Goal: Answer question/provide support

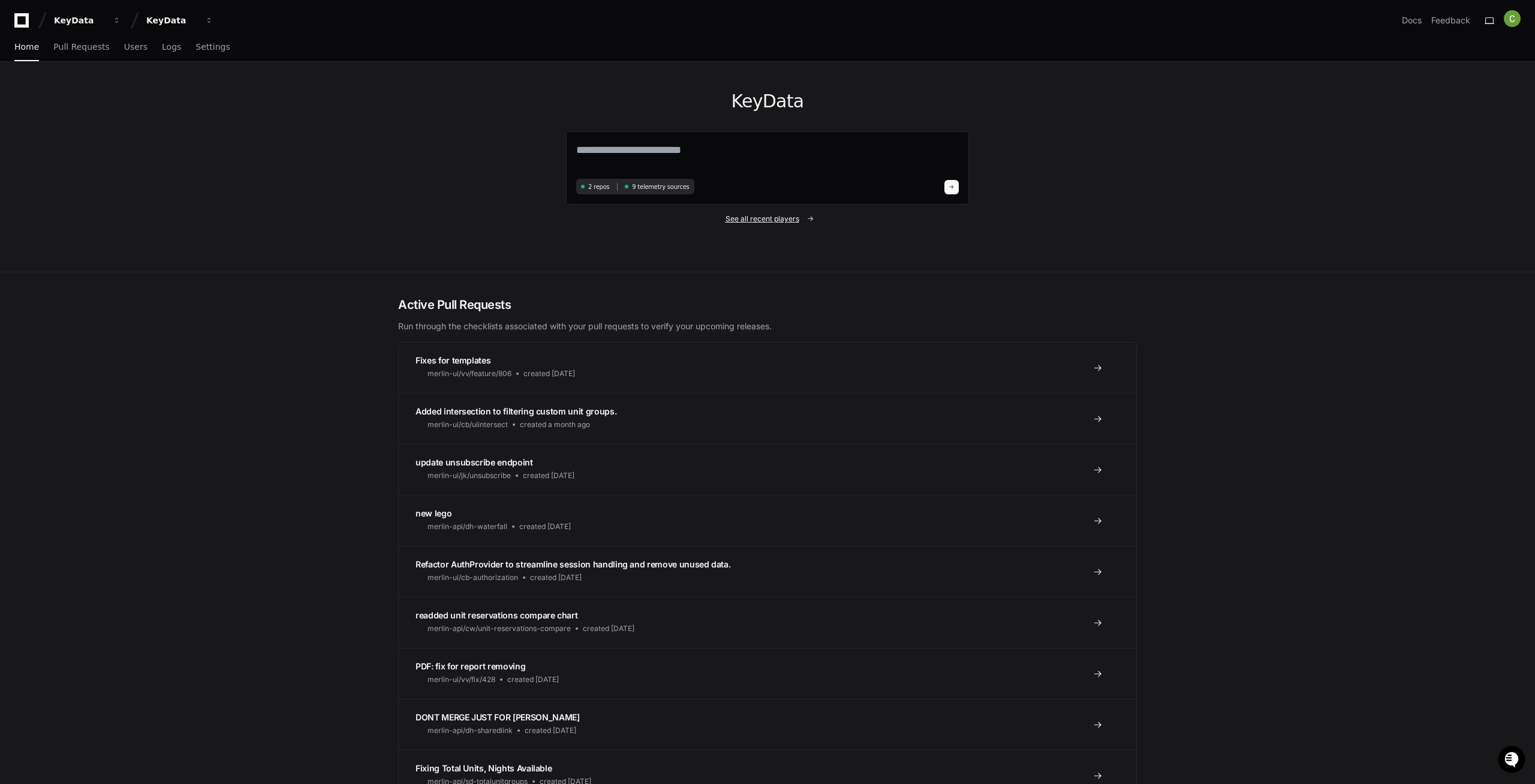
click at [755, 214] on span "See all recent players" at bounding box center [762, 218] width 74 height 10
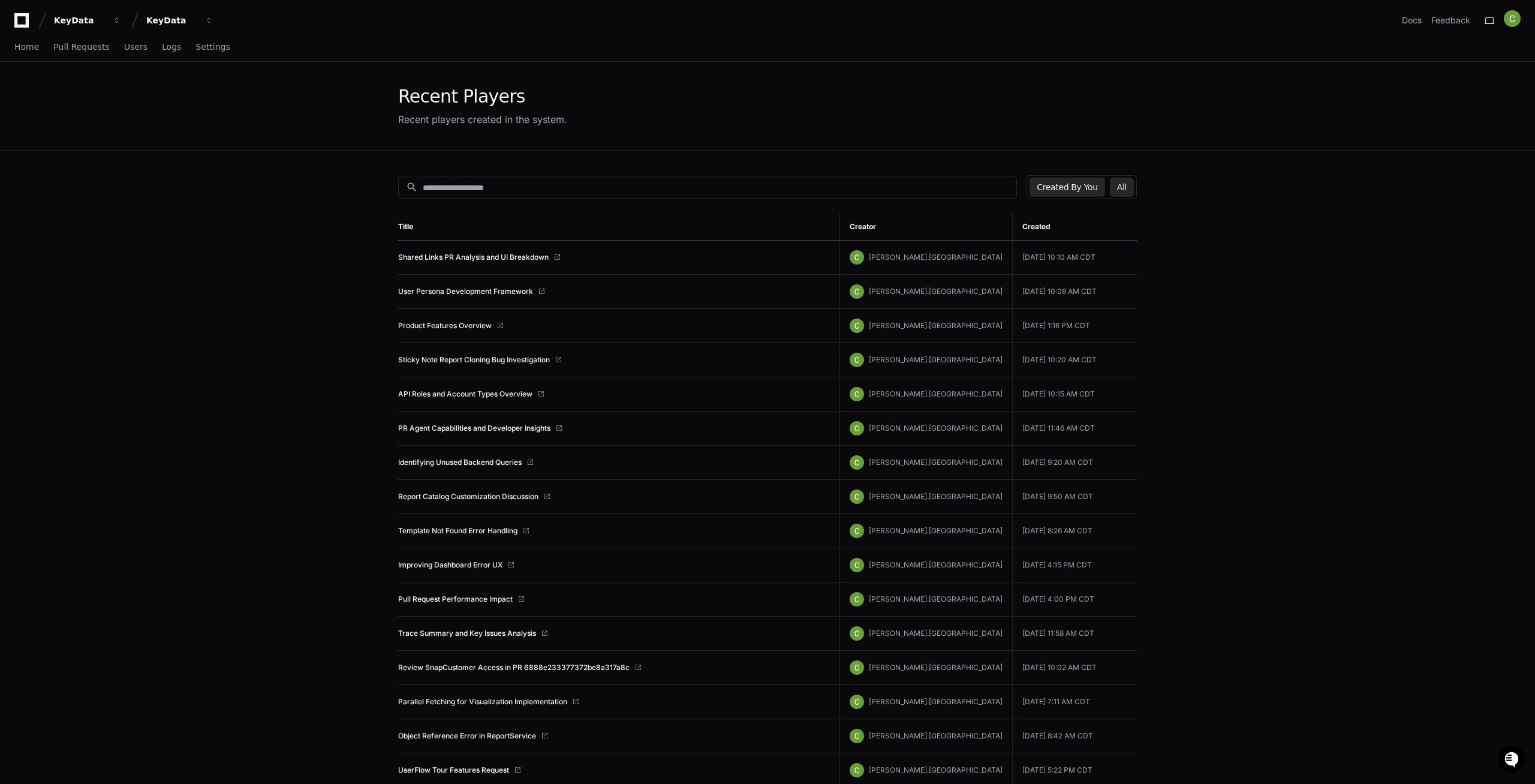
click at [1121, 185] on button "All" at bounding box center [1122, 187] width 24 height 19
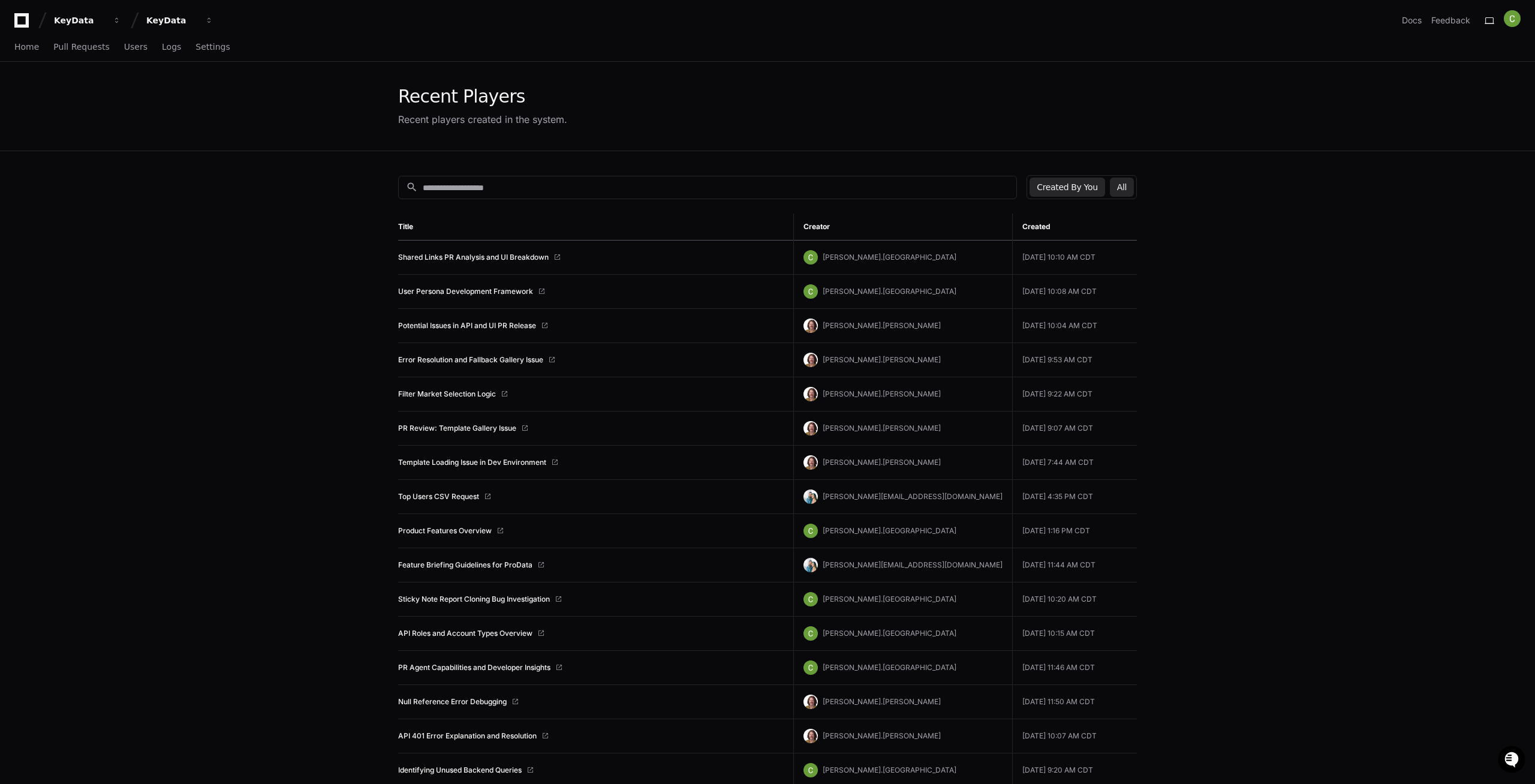
click at [1081, 183] on button "Created By You" at bounding box center [1067, 187] width 75 height 19
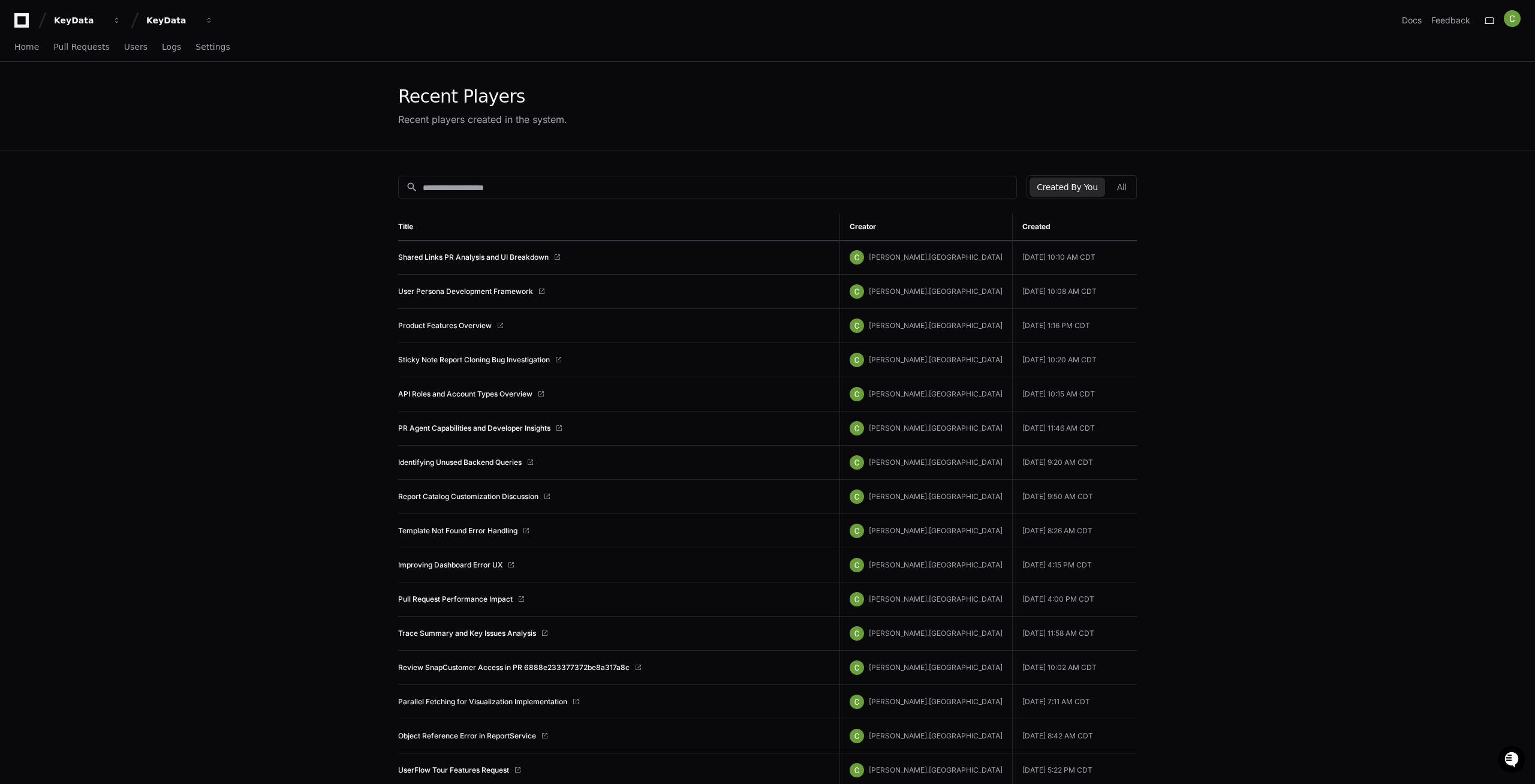
click at [562, 401] on td "API Roles and Account Types Overview" at bounding box center [619, 395] width 441 height 34
click at [434, 396] on link "API Roles and Account Types Overview" at bounding box center [465, 394] width 134 height 10
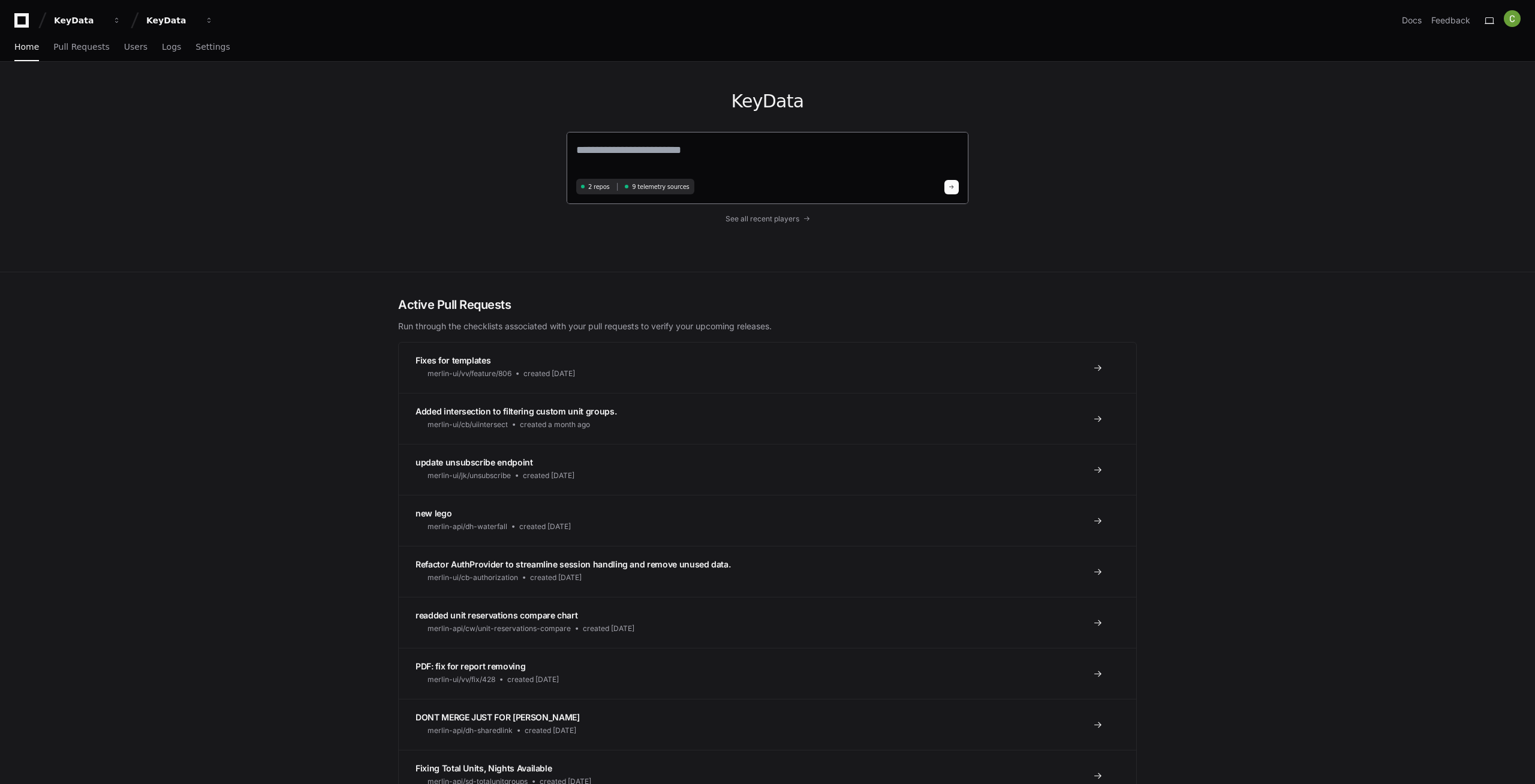
click at [603, 145] on textarea at bounding box center [768, 158] width 382 height 34
type textarea "*"
type textarea "**********"
click at [162, 45] on span "Logs" at bounding box center [171, 46] width 19 height 7
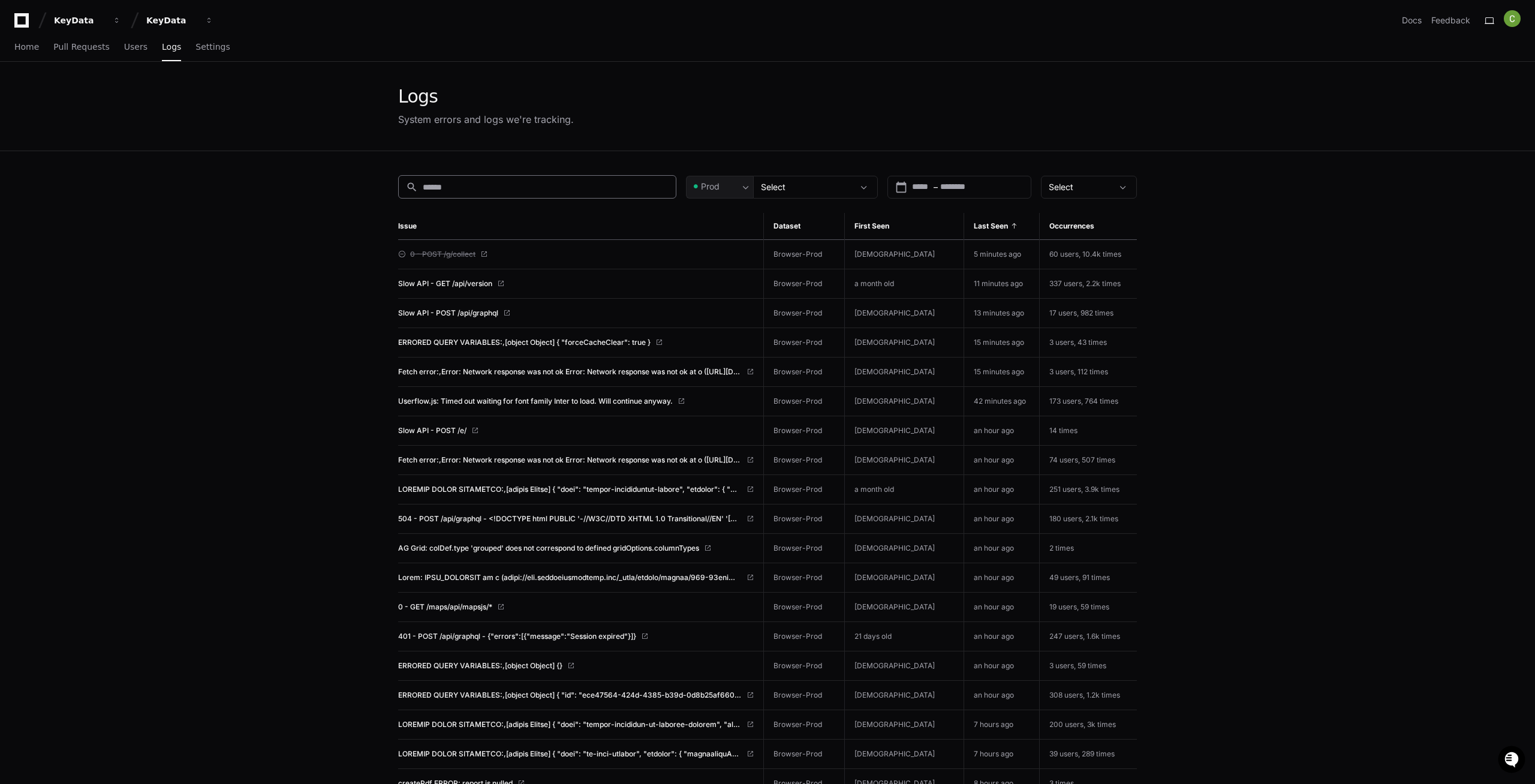
click at [430, 188] on input at bounding box center [545, 187] width 246 height 12
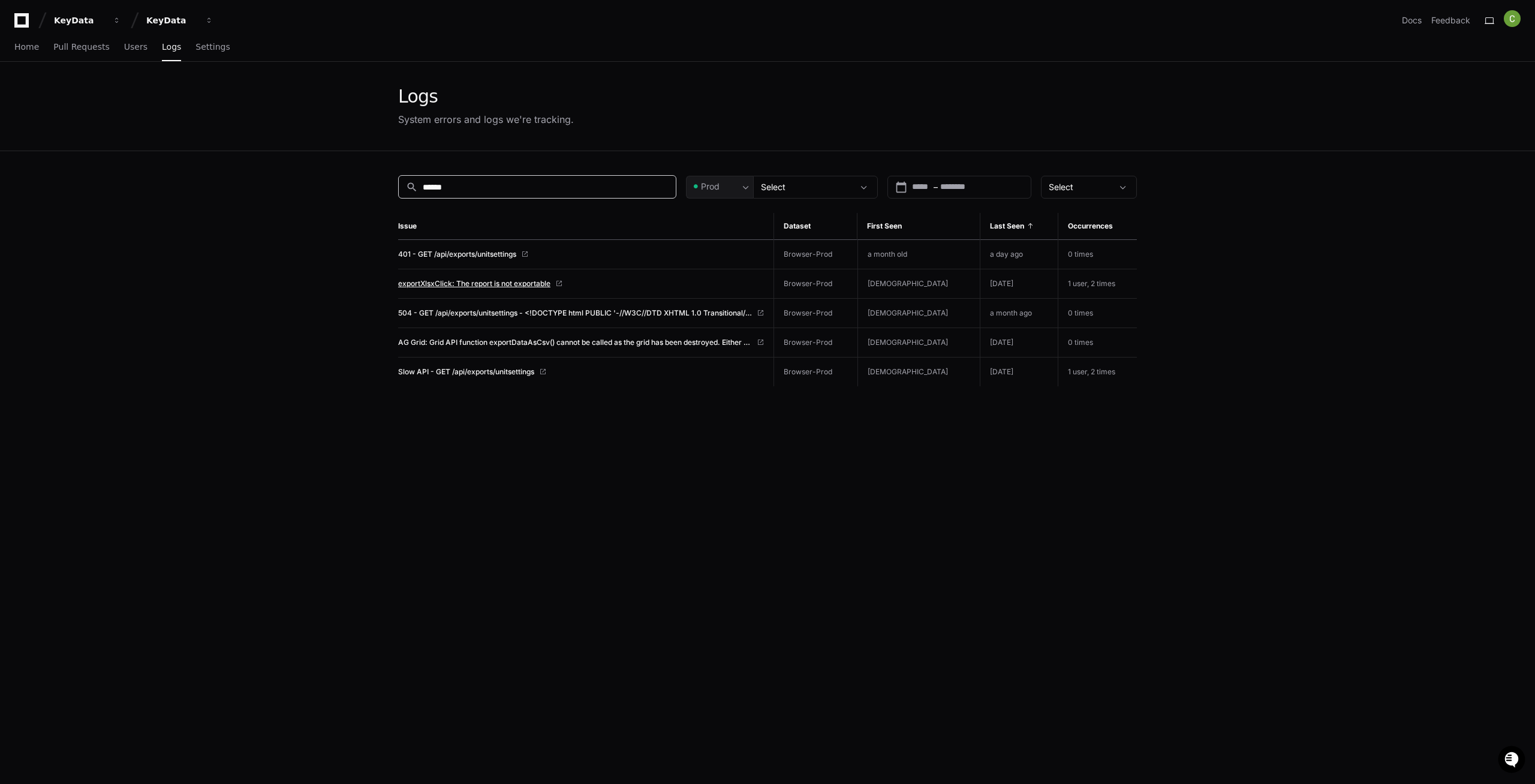
type input "******"
click at [499, 279] on span "exportXlsxСlick: The report is not exportable" at bounding box center [474, 283] width 152 height 10
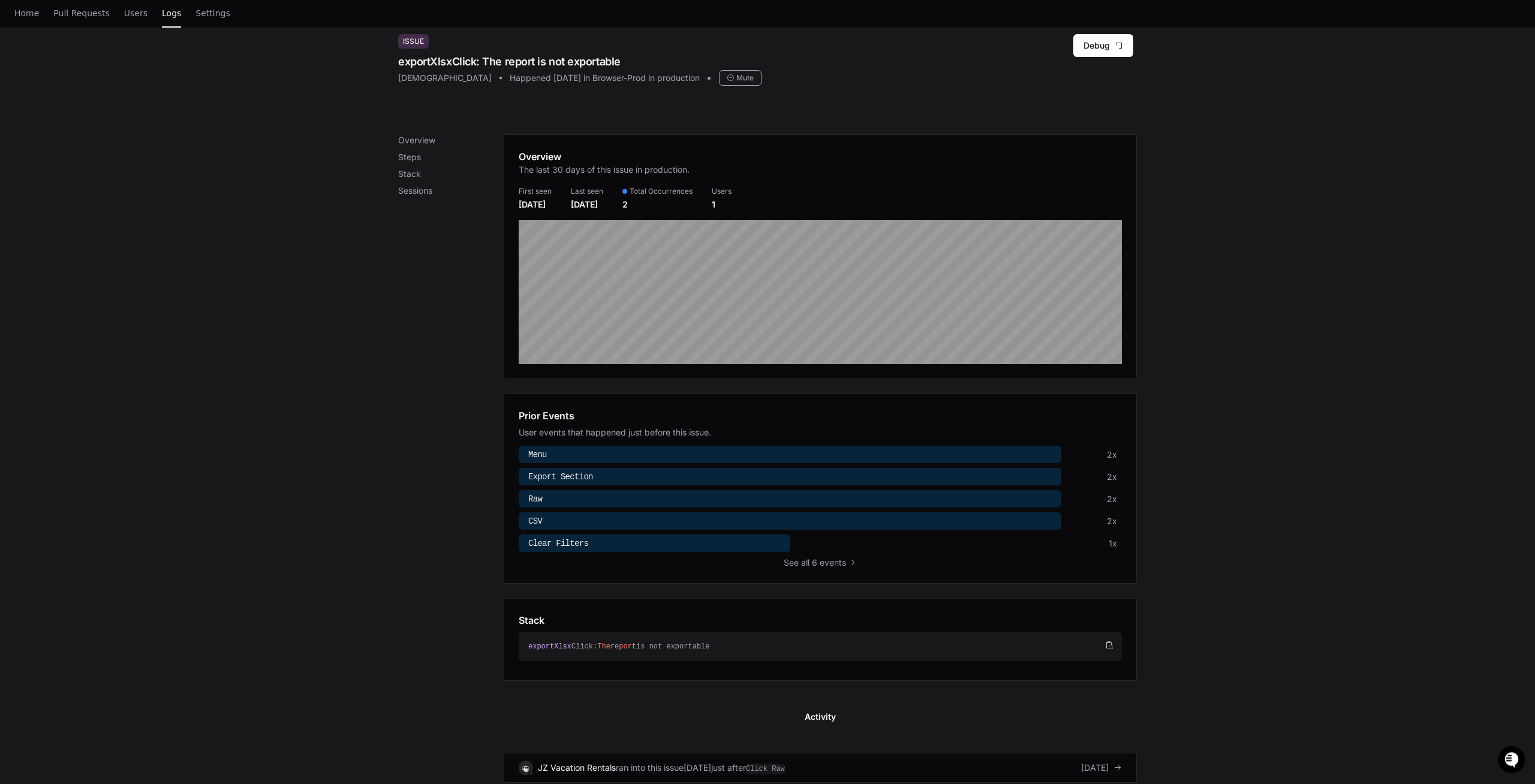
scroll to position [13, 0]
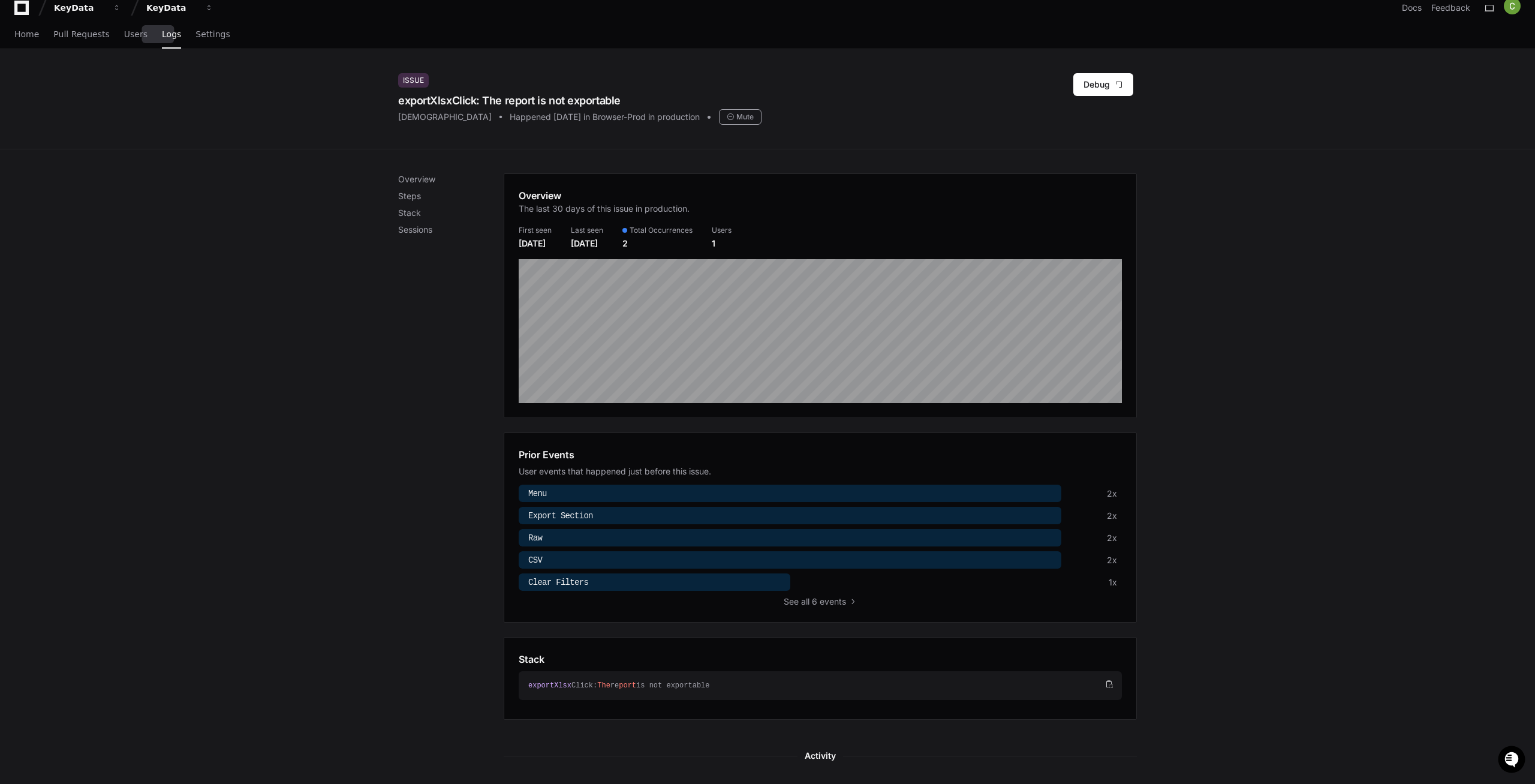
click at [162, 38] on span "Logs" at bounding box center [171, 34] width 19 height 7
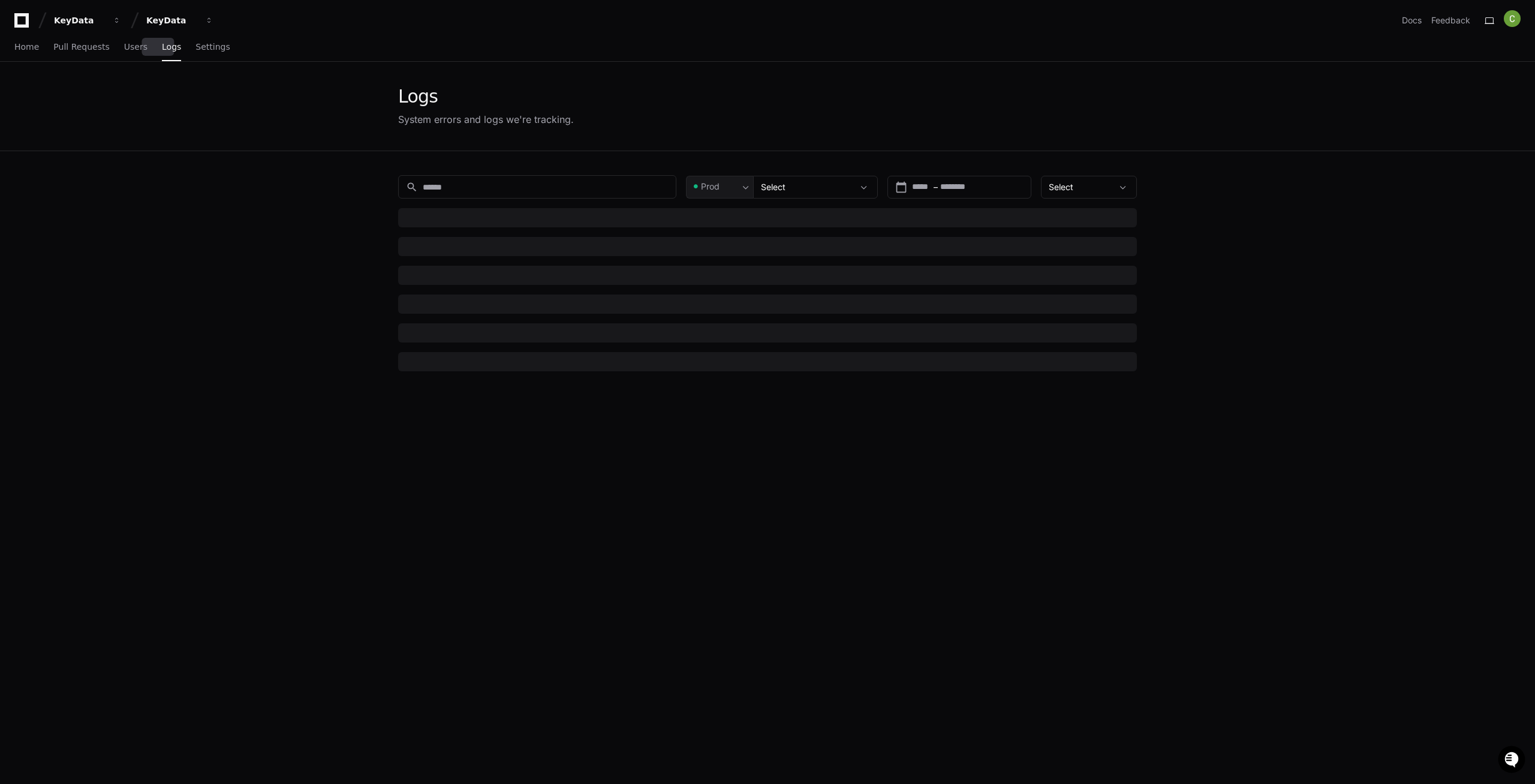
type input "******"
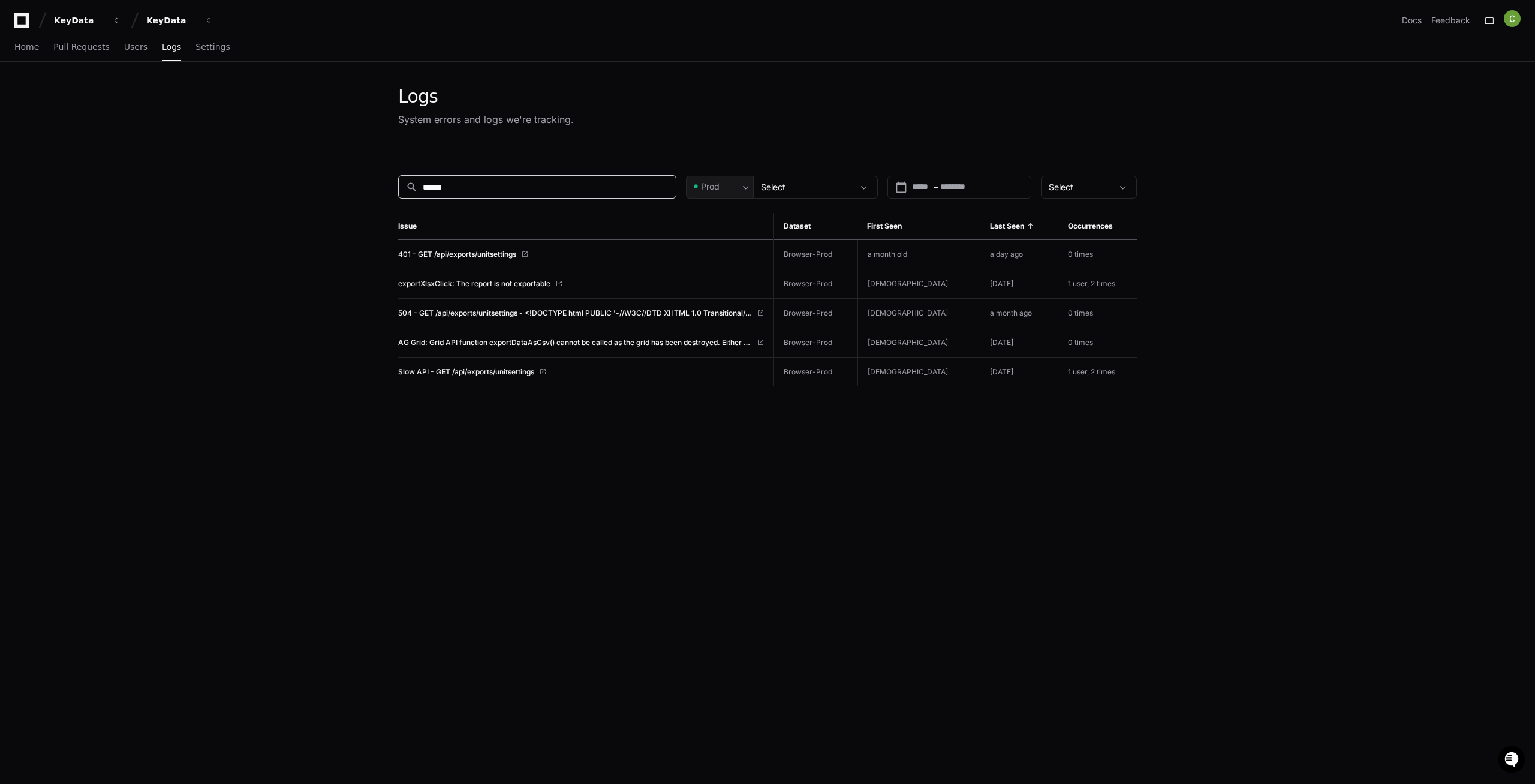
drag, startPoint x: 649, startPoint y: 190, endPoint x: 465, endPoint y: 183, distance: 184.1
click at [465, 183] on input "******" at bounding box center [545, 187] width 246 height 12
click at [725, 190] on div "Prod" at bounding box center [715, 186] width 47 height 12
drag, startPoint x: 554, startPoint y: 185, endPoint x: 415, endPoint y: 182, distance: 139.0
click at [413, 182] on div at bounding box center [768, 392] width 1535 height 784
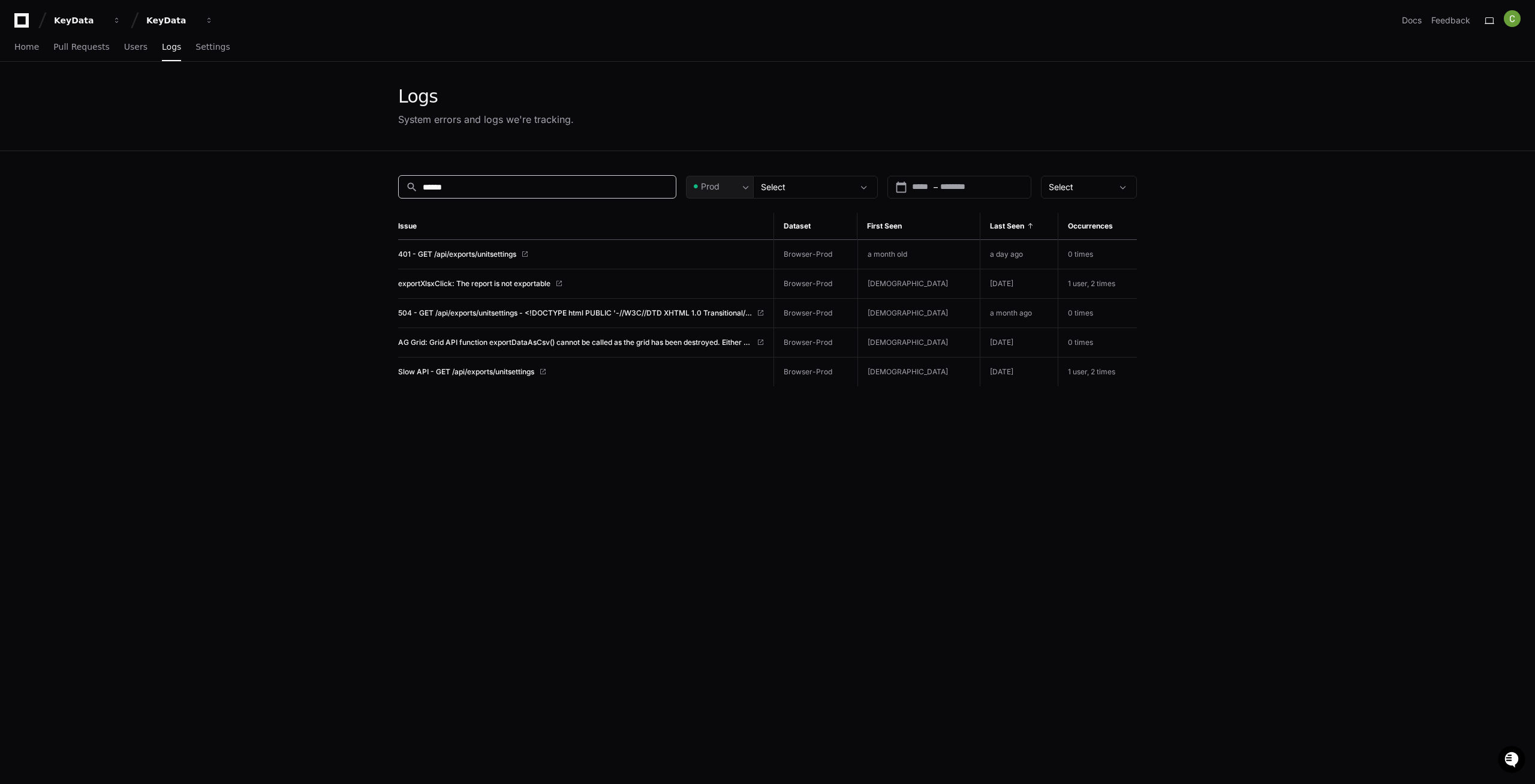
click at [451, 187] on input "******" at bounding box center [545, 187] width 246 height 12
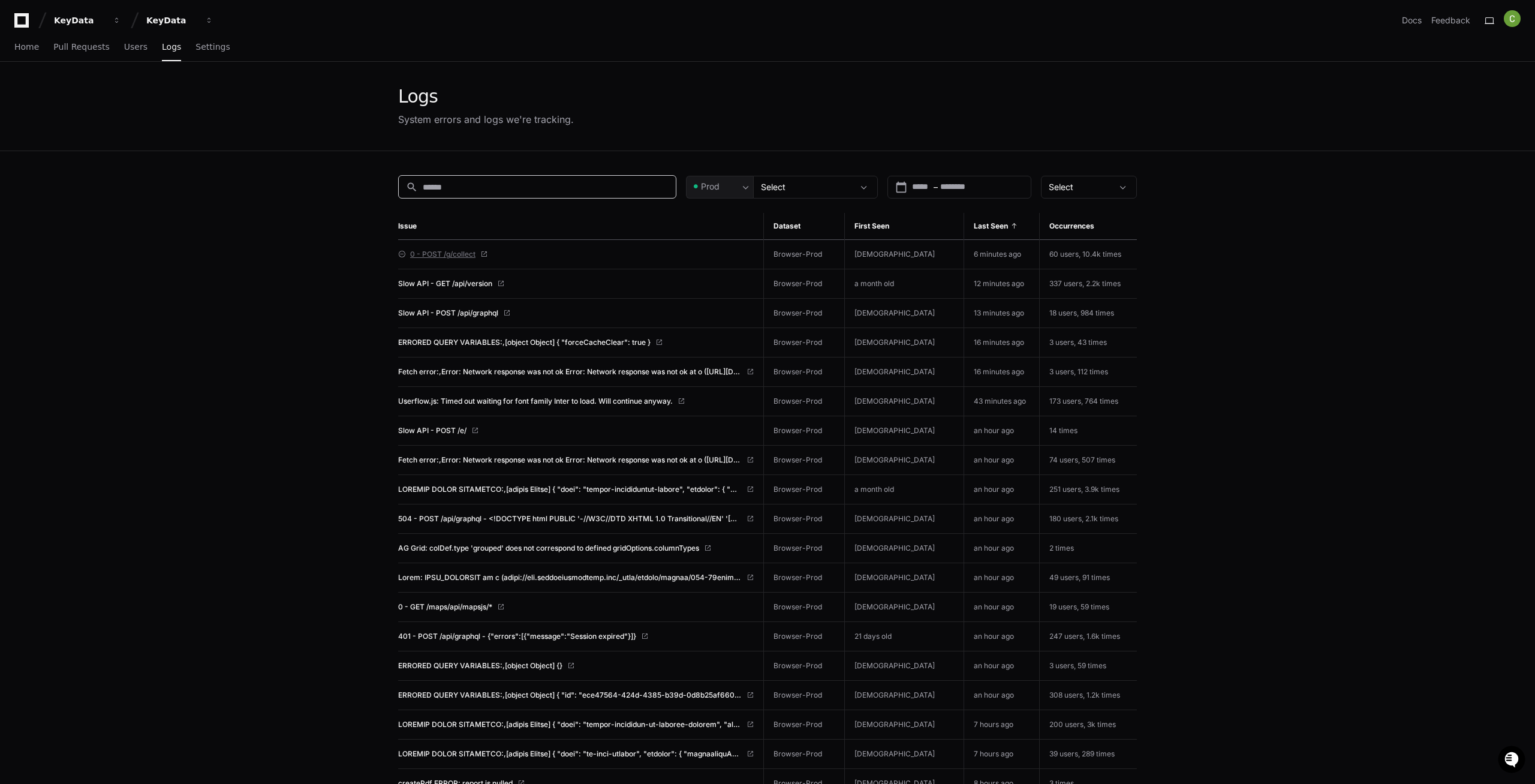
click at [452, 255] on span "0 - POST /g/collect" at bounding box center [443, 254] width 66 height 10
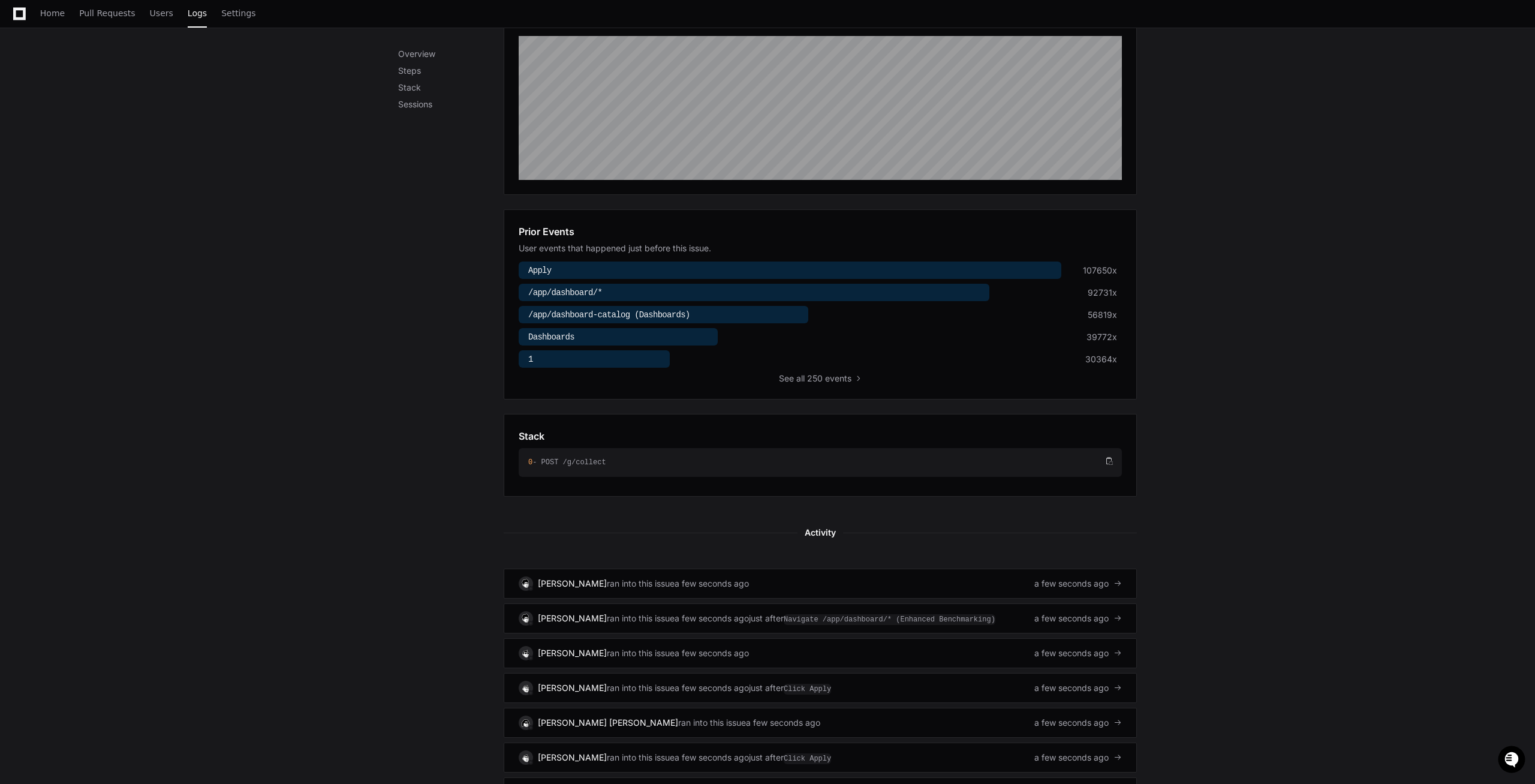
scroll to position [367, 0]
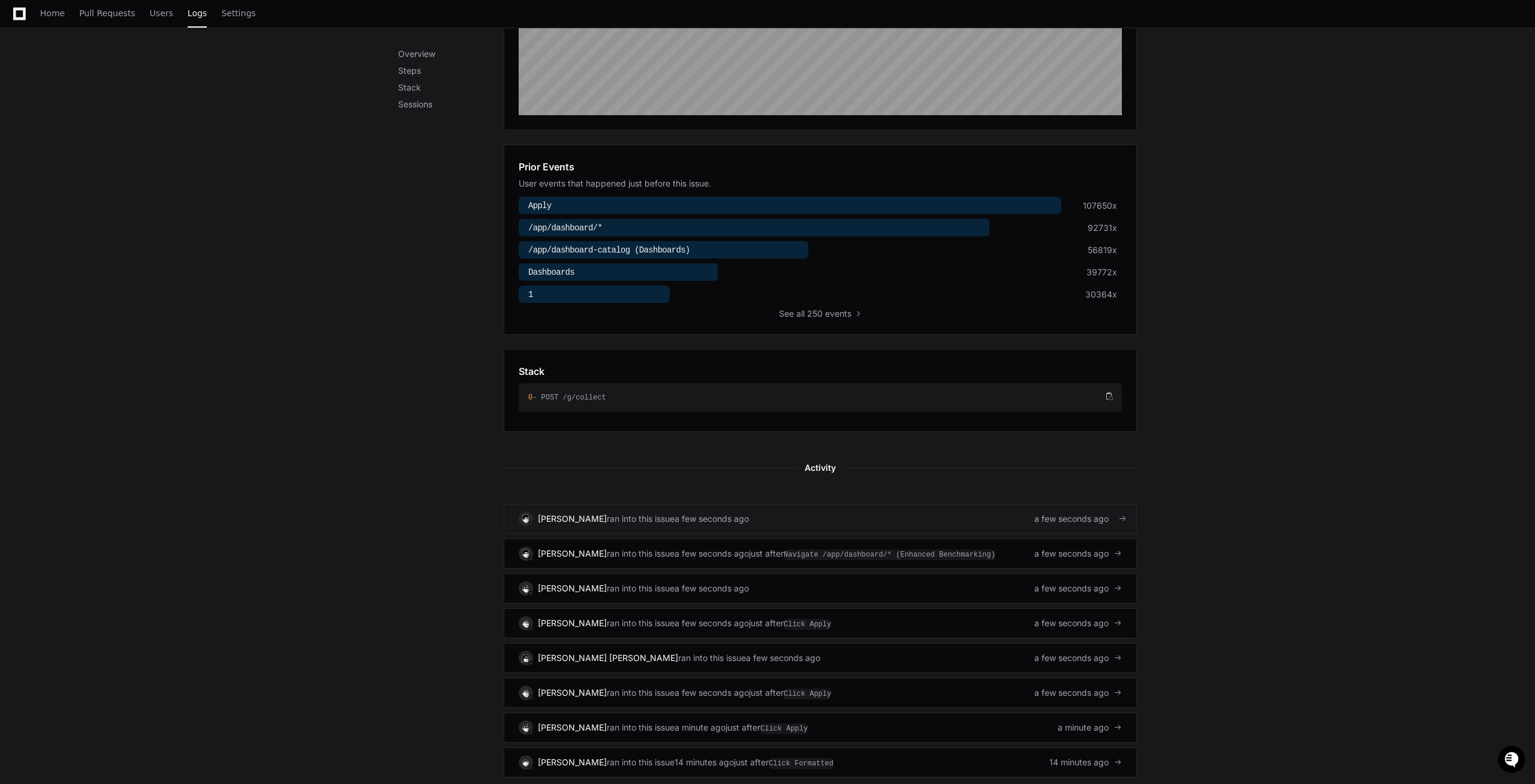
click at [654, 522] on span "ran into this issue" at bounding box center [641, 519] width 67 height 12
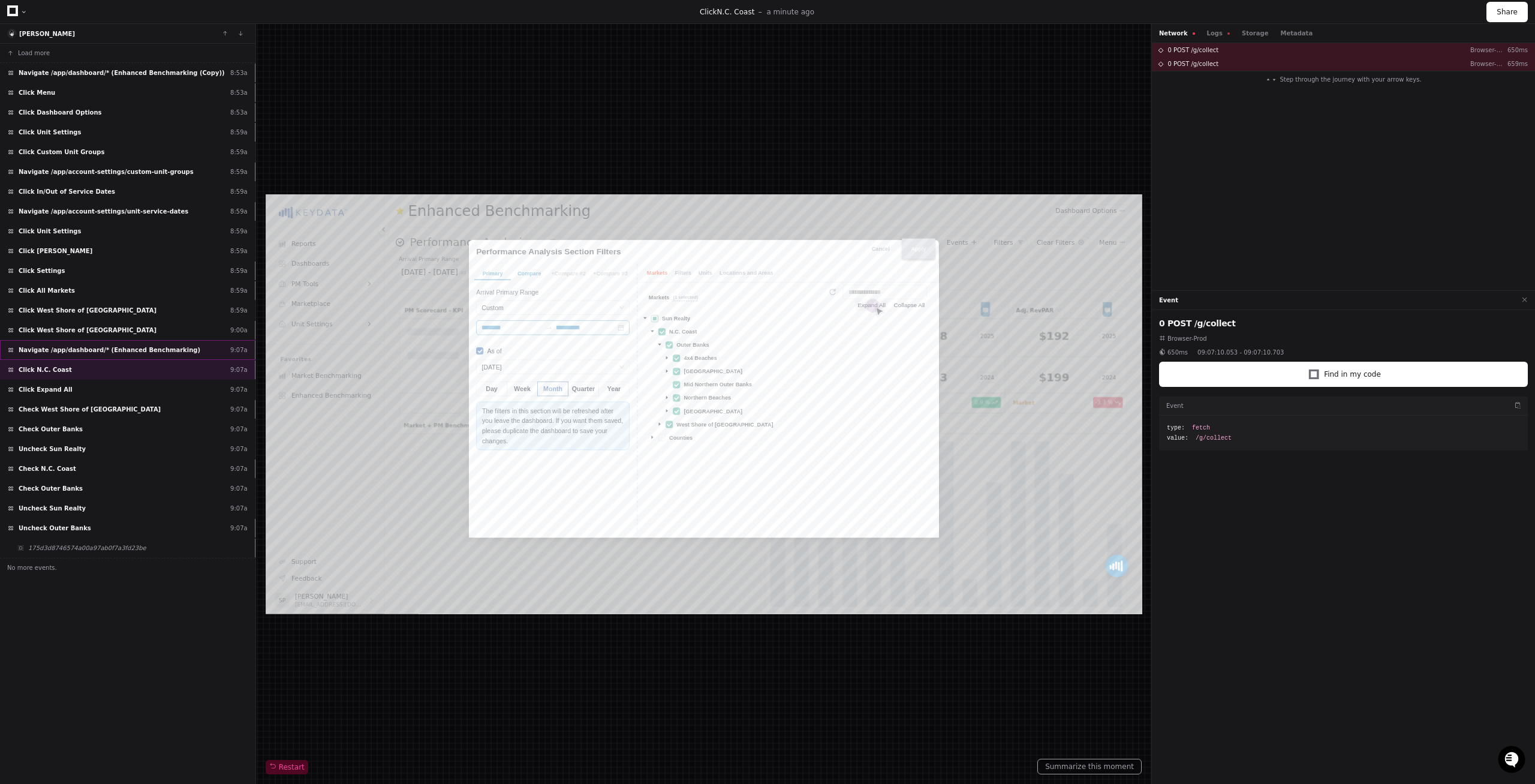
click at [107, 347] on span "Navigate /app/dashboard/* (Enhanced Benchmarking)" at bounding box center [109, 350] width 182 height 9
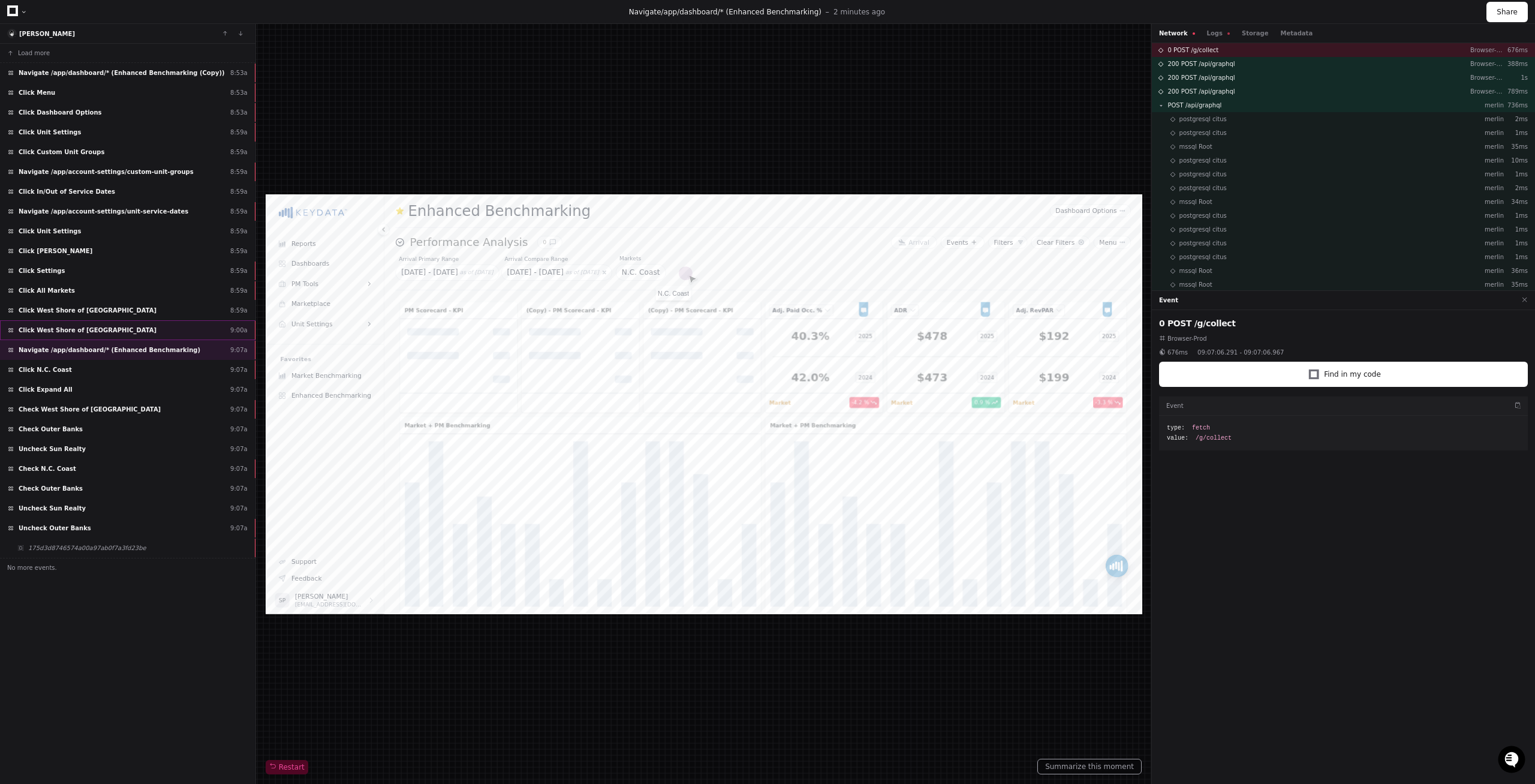
click at [115, 333] on span "Click West Shore of [GEOGRAPHIC_DATA]" at bounding box center [87, 330] width 138 height 9
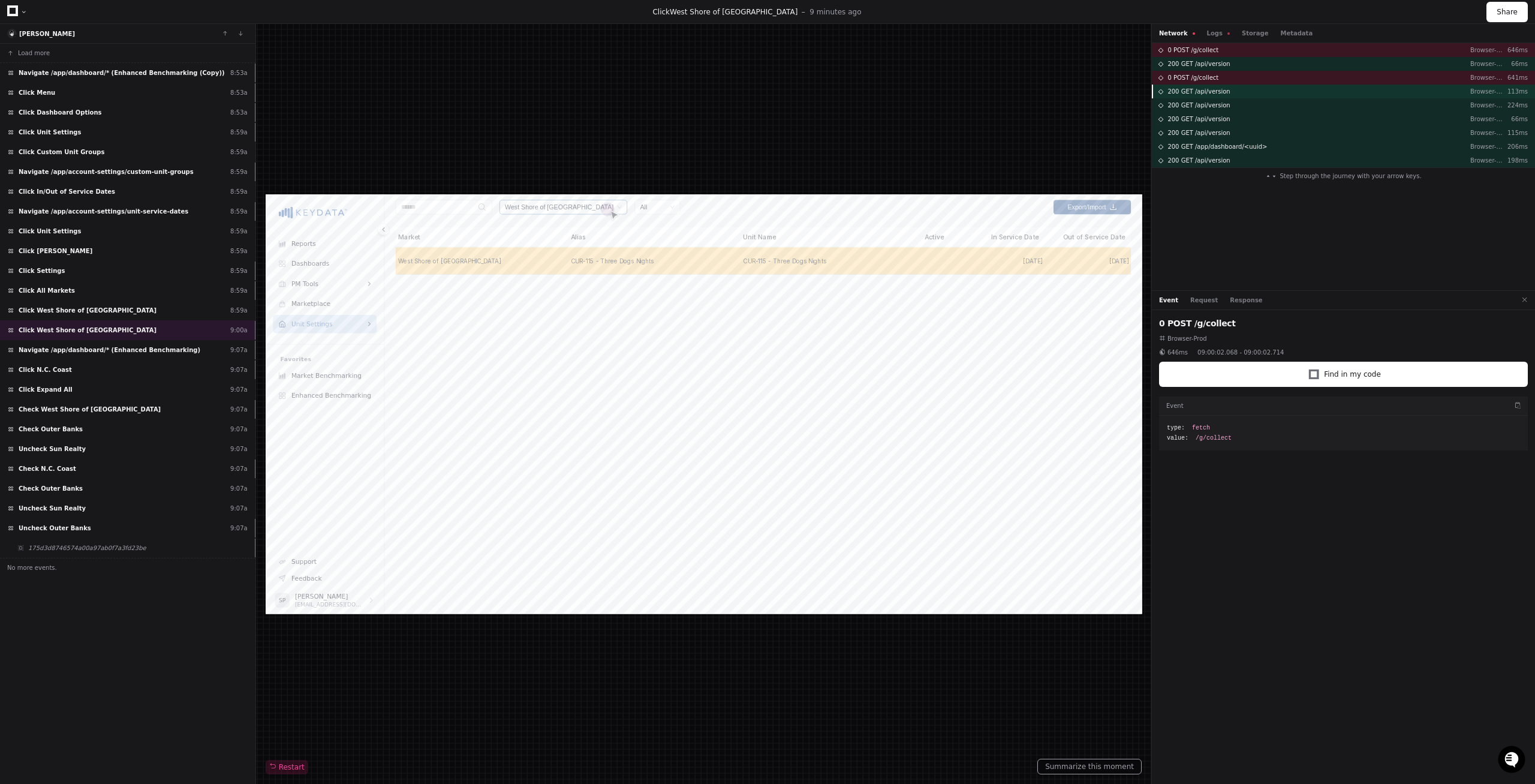
click at [1214, 93] on span "200 GET /api/version" at bounding box center [1199, 92] width 62 height 9
click at [1212, 108] on span "200 GET /api/version" at bounding box center [1199, 105] width 62 height 9
click at [1212, 123] on div "200 GET /api/version Browser-Prod 66ms" at bounding box center [1343, 119] width 383 height 14
click at [1215, 133] on span "200 GET /api/version" at bounding box center [1199, 133] width 62 height 9
click at [1211, 52] on span "0 POST /g/collect" at bounding box center [1193, 50] width 51 height 9
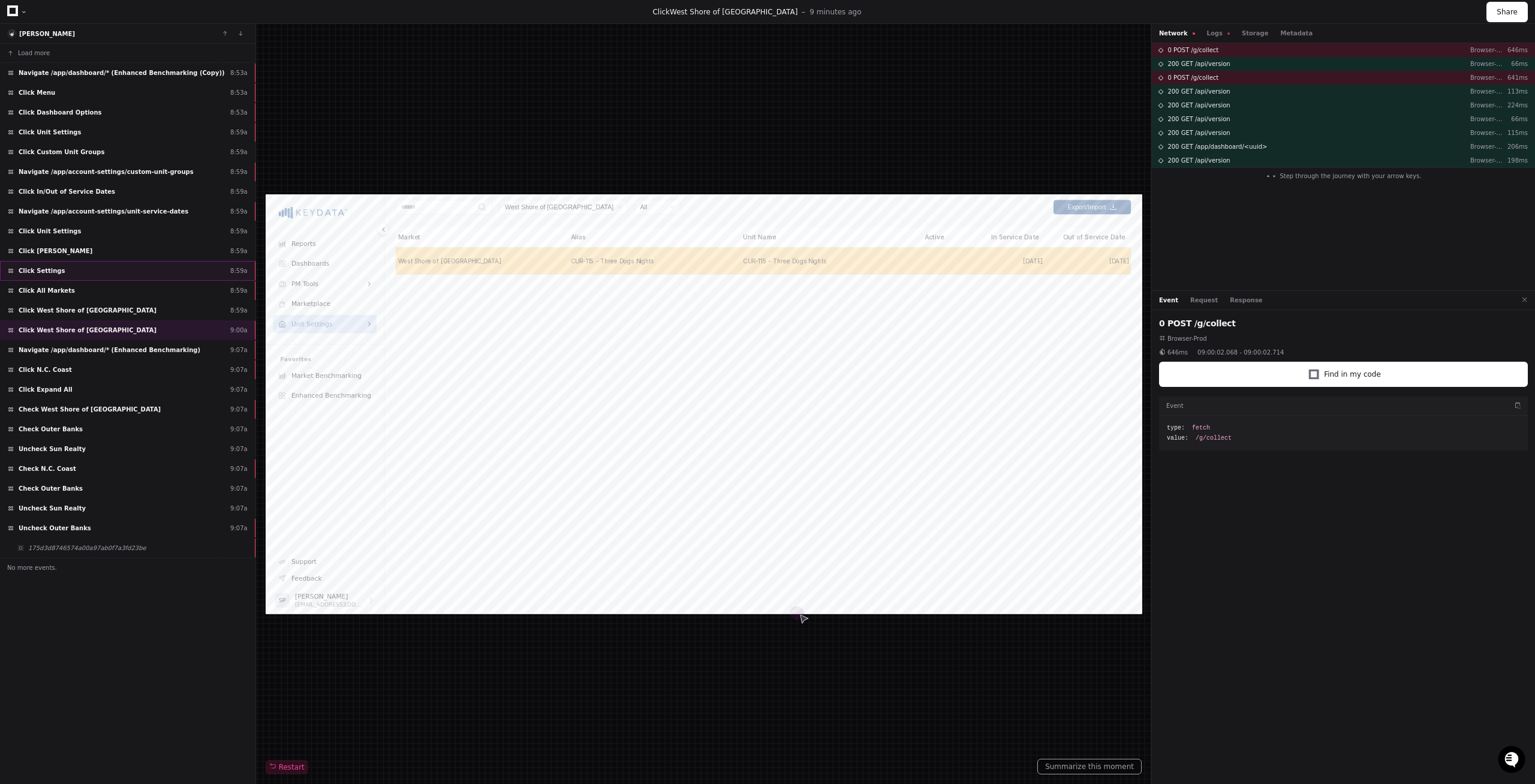
click at [213, 274] on div "Click Settings 8:59a" at bounding box center [127, 270] width 255 height 20
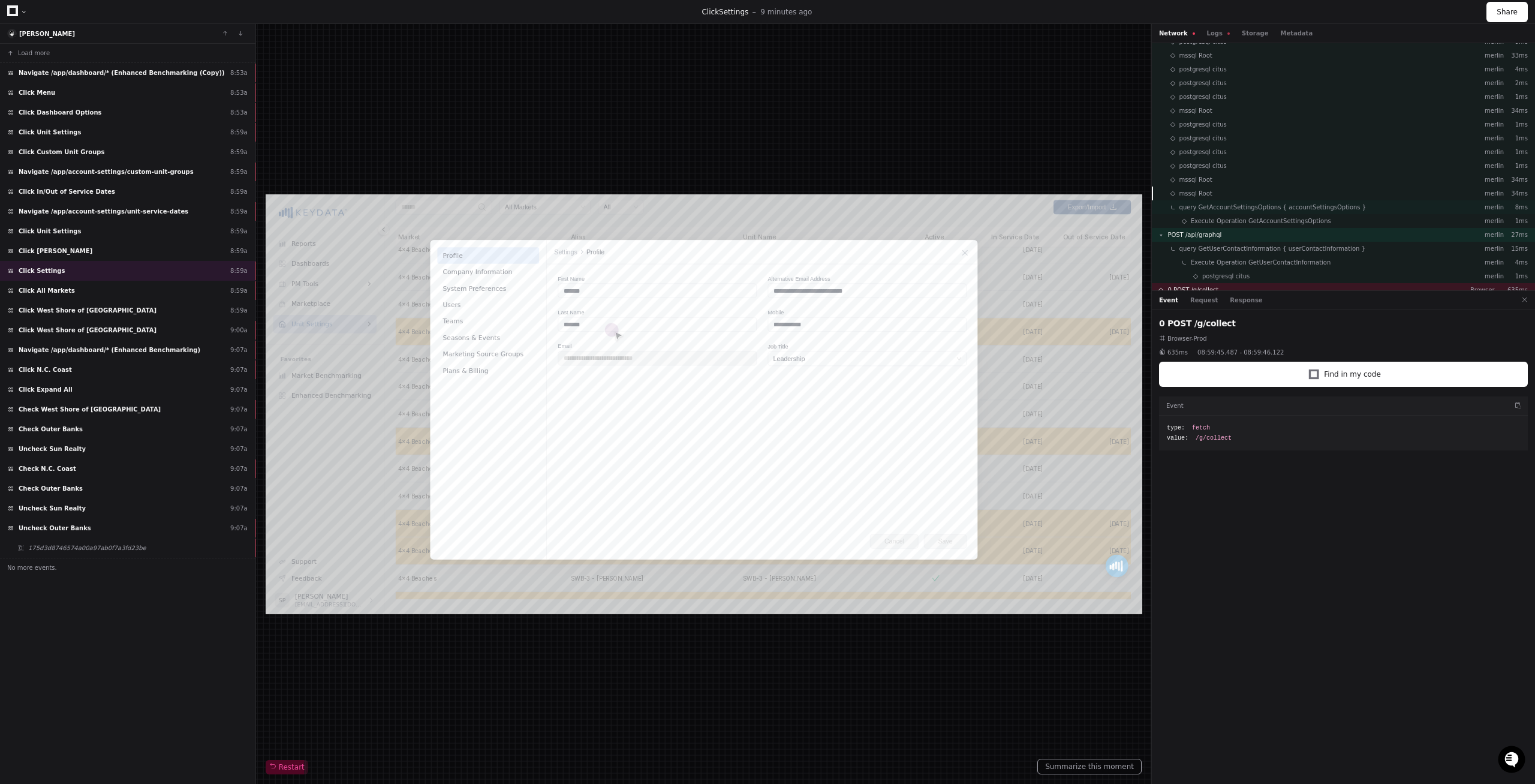
scroll to position [90, 0]
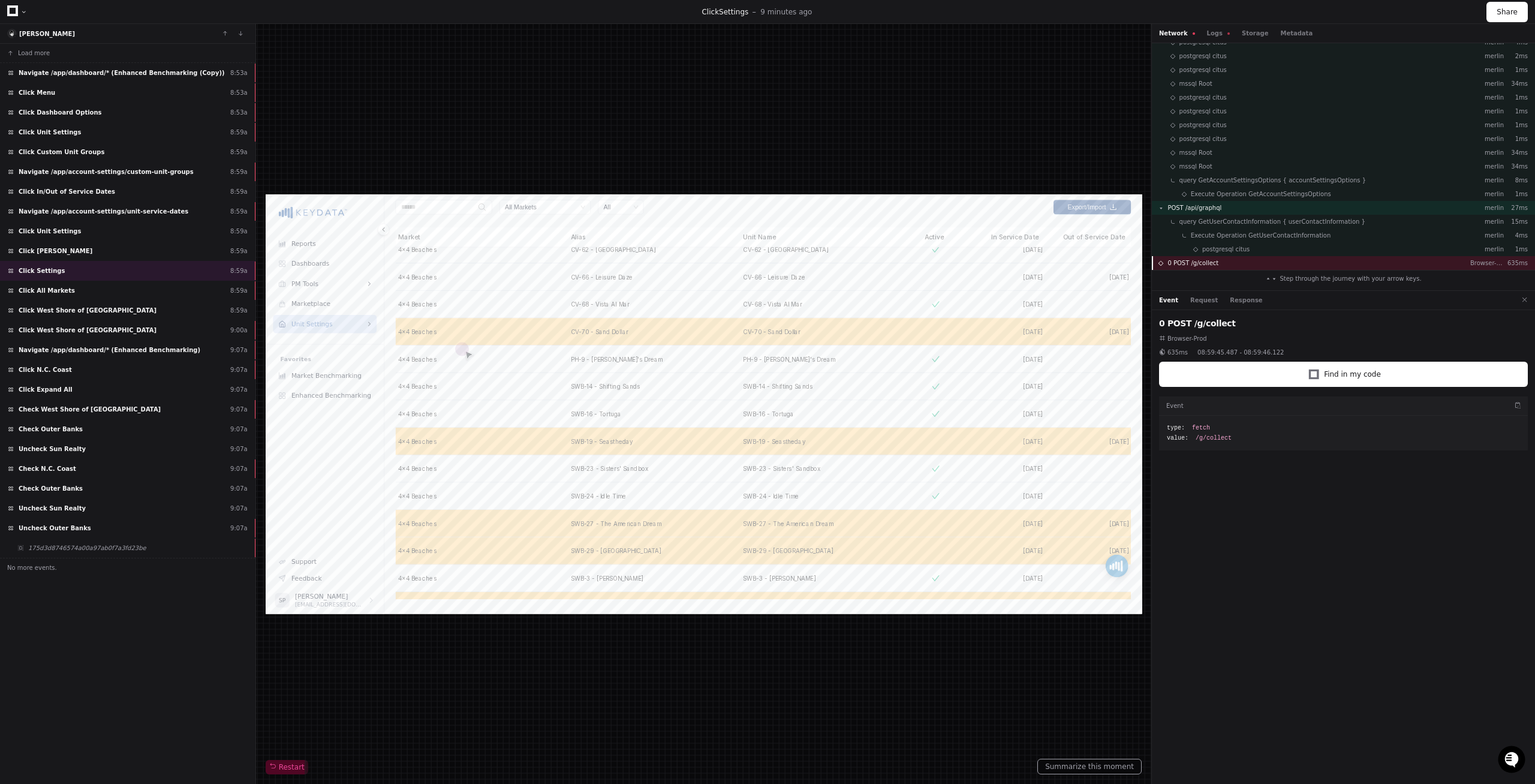
drag, startPoint x: 1220, startPoint y: 265, endPoint x: 1186, endPoint y: 265, distance: 34.0
click at [1186, 265] on div "0 POST /g/collect Browser-Prod 635ms" at bounding box center [1343, 263] width 383 height 14
click at [1188, 267] on span "0 POST /g/collect" at bounding box center [1193, 263] width 51 height 9
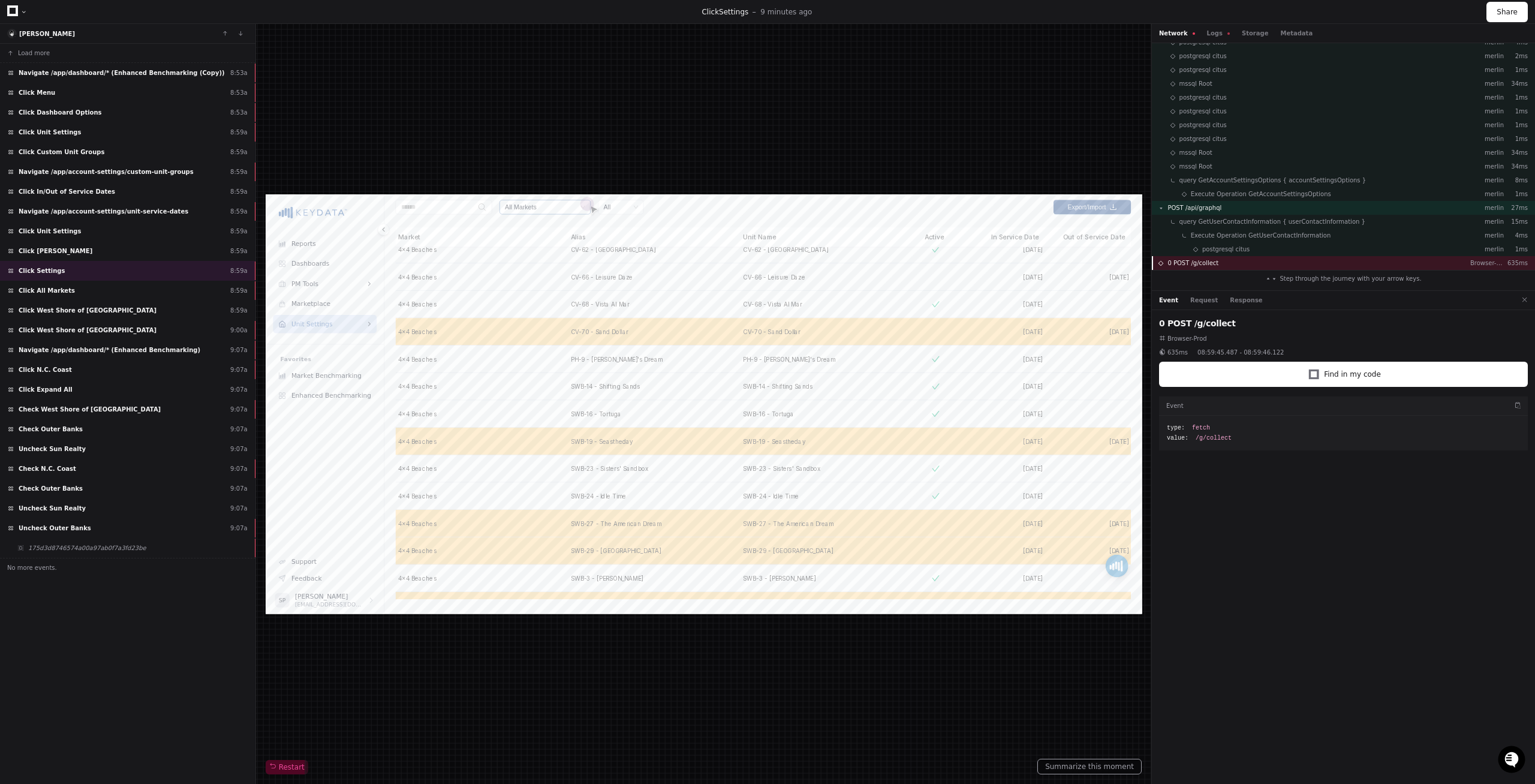
click at [1188, 267] on span "0 POST /g/collect" at bounding box center [1193, 263] width 51 height 9
click at [1210, 40] on div "Network Logs Storage Metadata" at bounding box center [1343, 34] width 383 height 19
click at [1210, 34] on button "Logs" at bounding box center [1219, 33] width 23 height 9
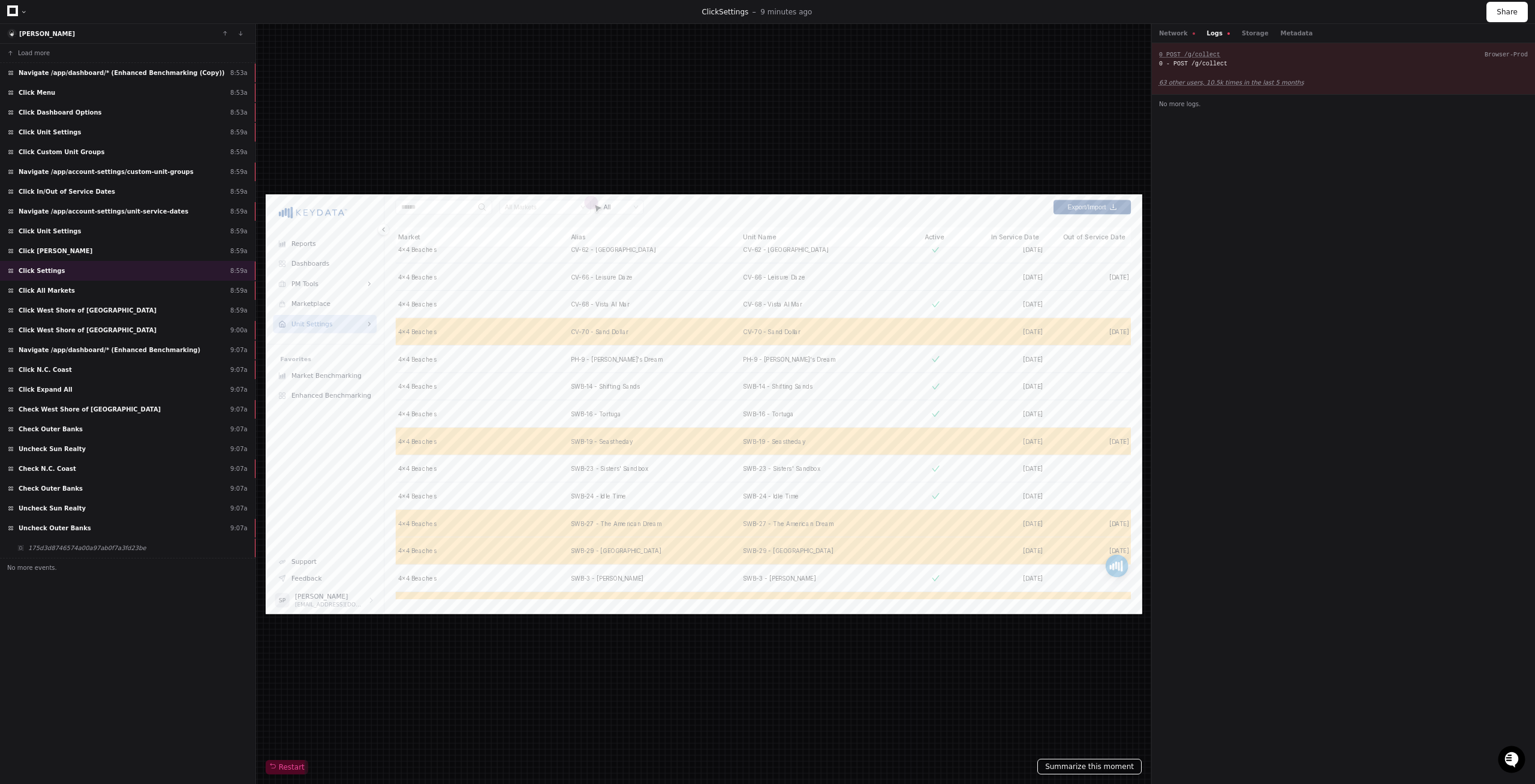
click at [1103, 769] on button "Summarize this moment" at bounding box center [1090, 766] width 104 height 15
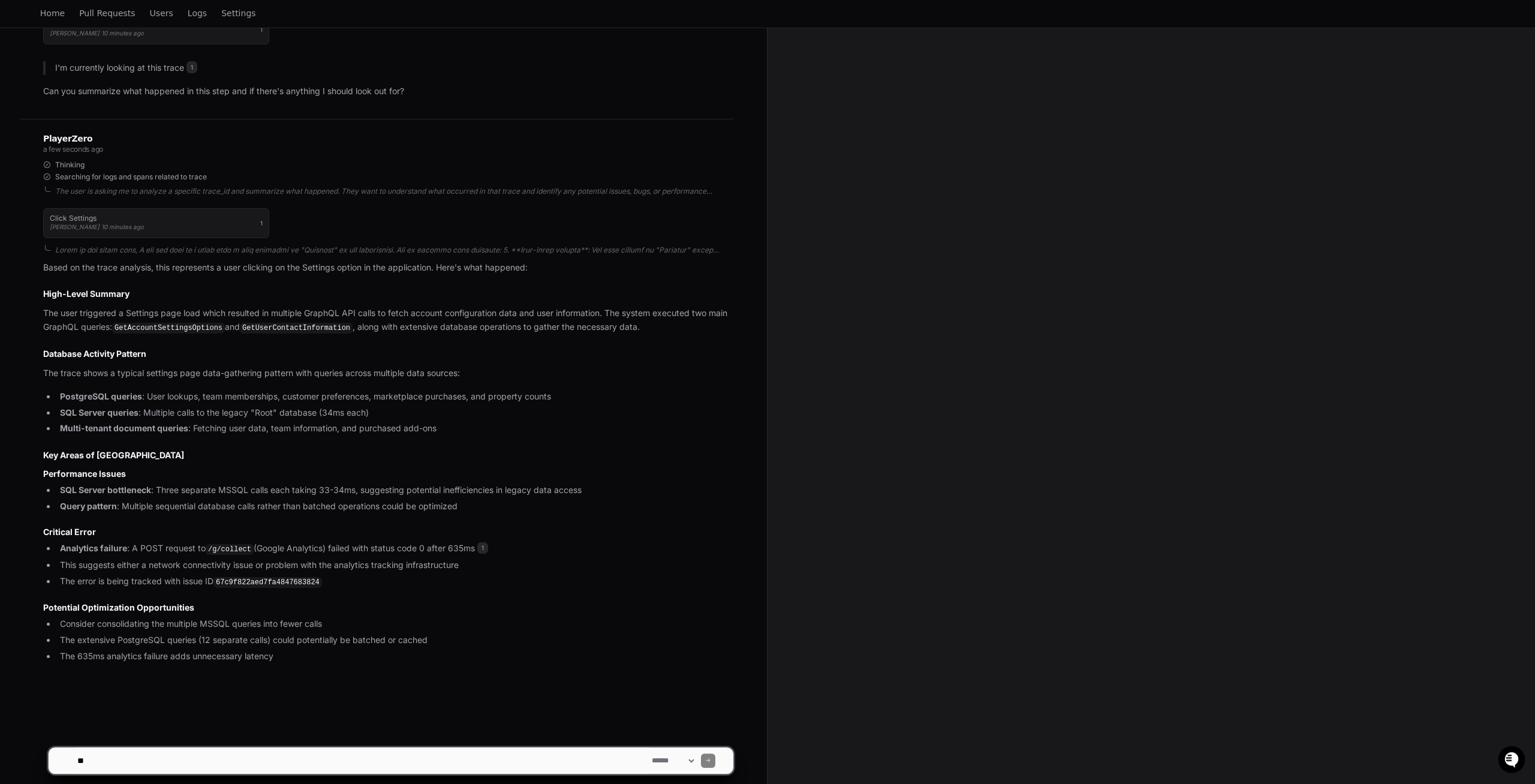
scroll to position [195, 0]
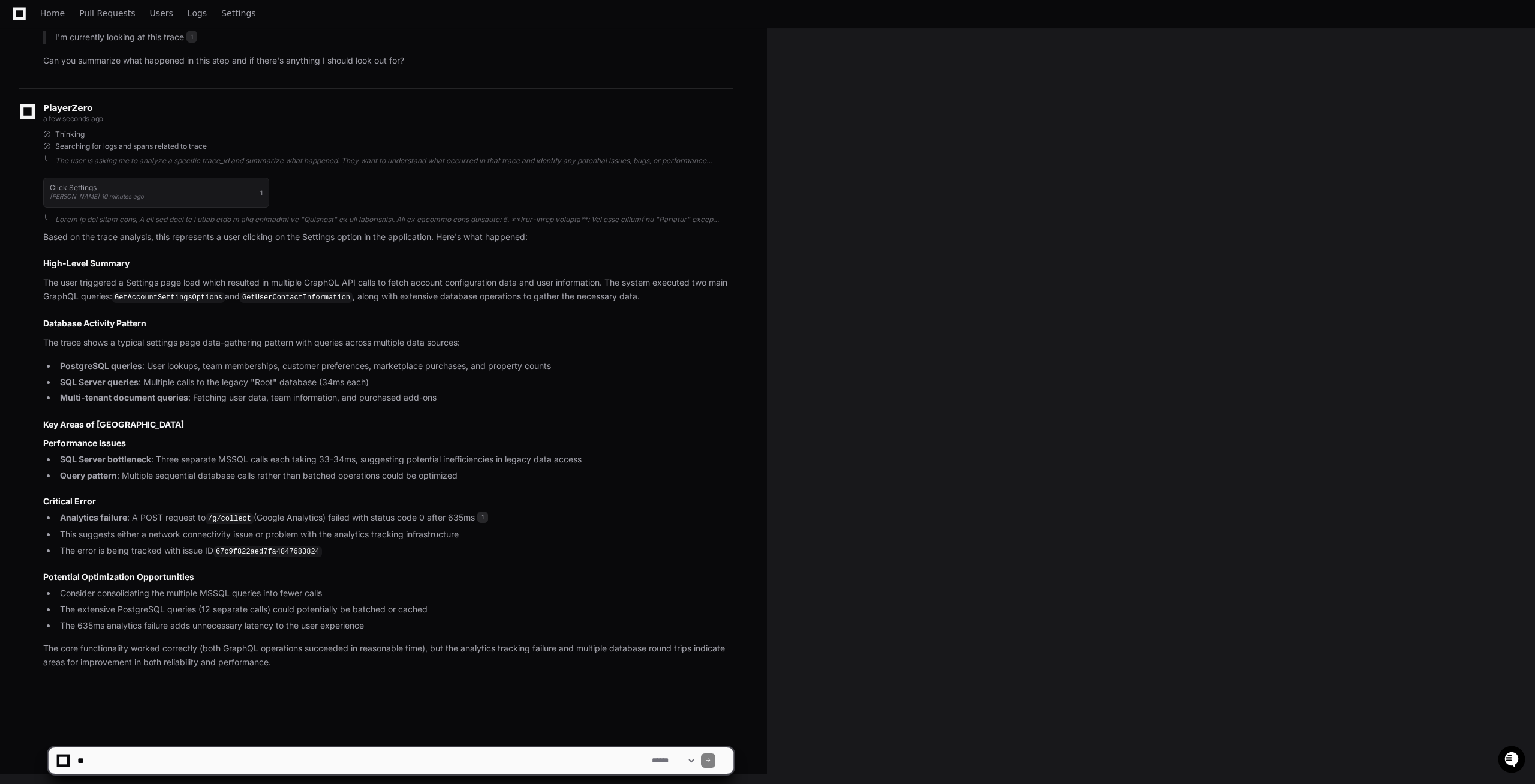
click at [127, 757] on textarea at bounding box center [362, 760] width 575 height 26
type textarea "**********"
click at [389, 730] on span at bounding box center [391, 733] width 10 height 10
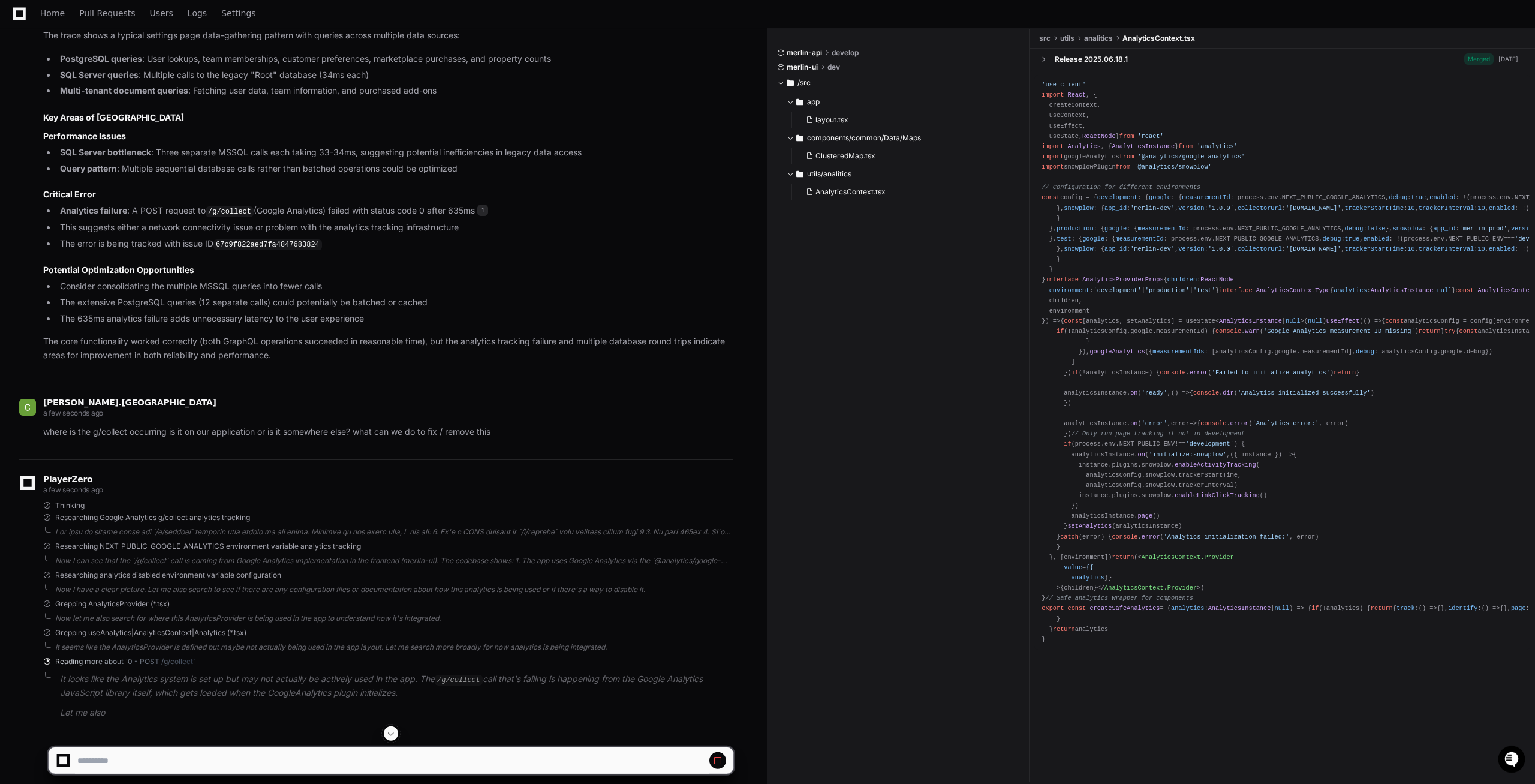
scroll to position [535, 0]
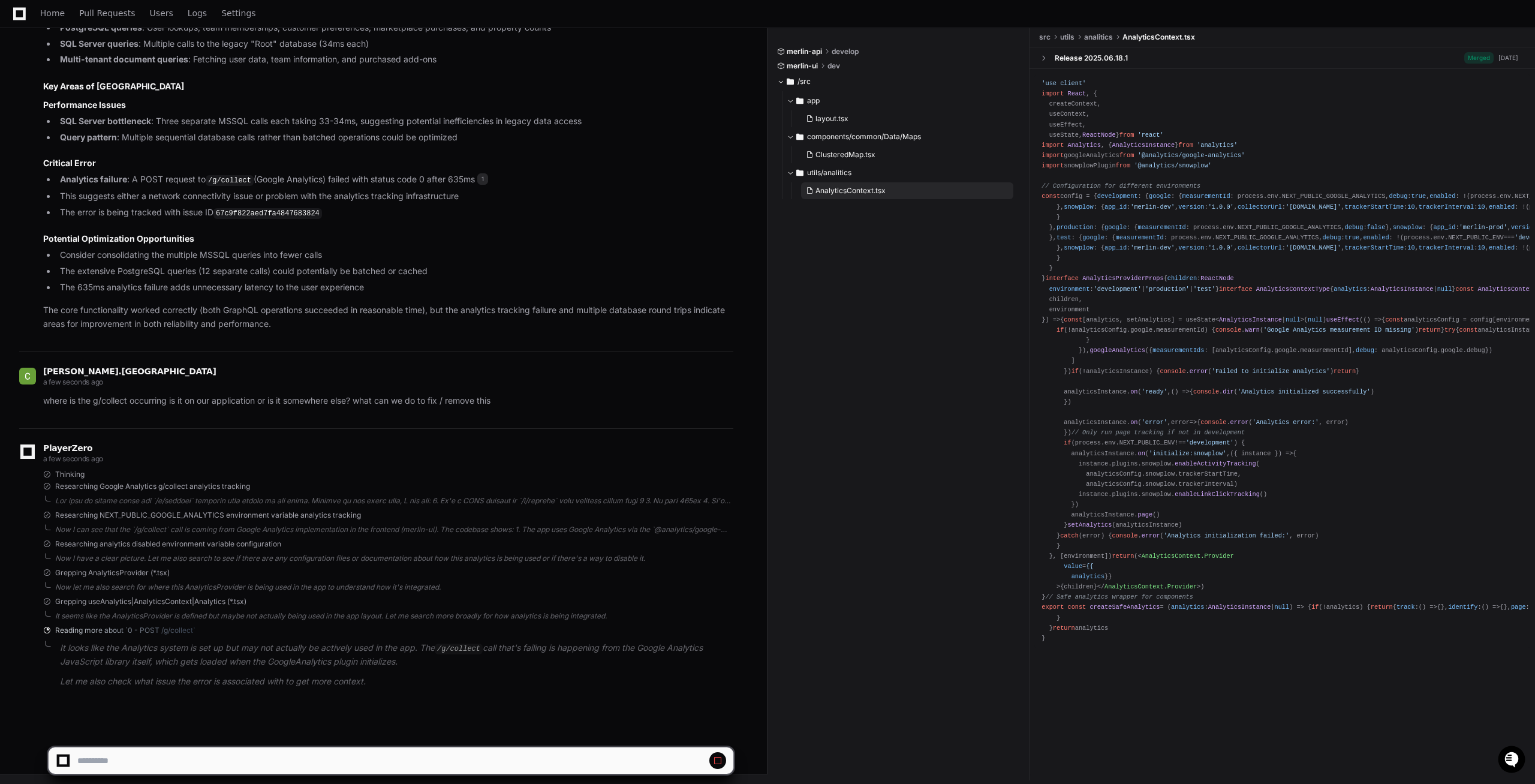
click at [887, 192] on button "AnalyticsContext.tsx" at bounding box center [908, 190] width 213 height 17
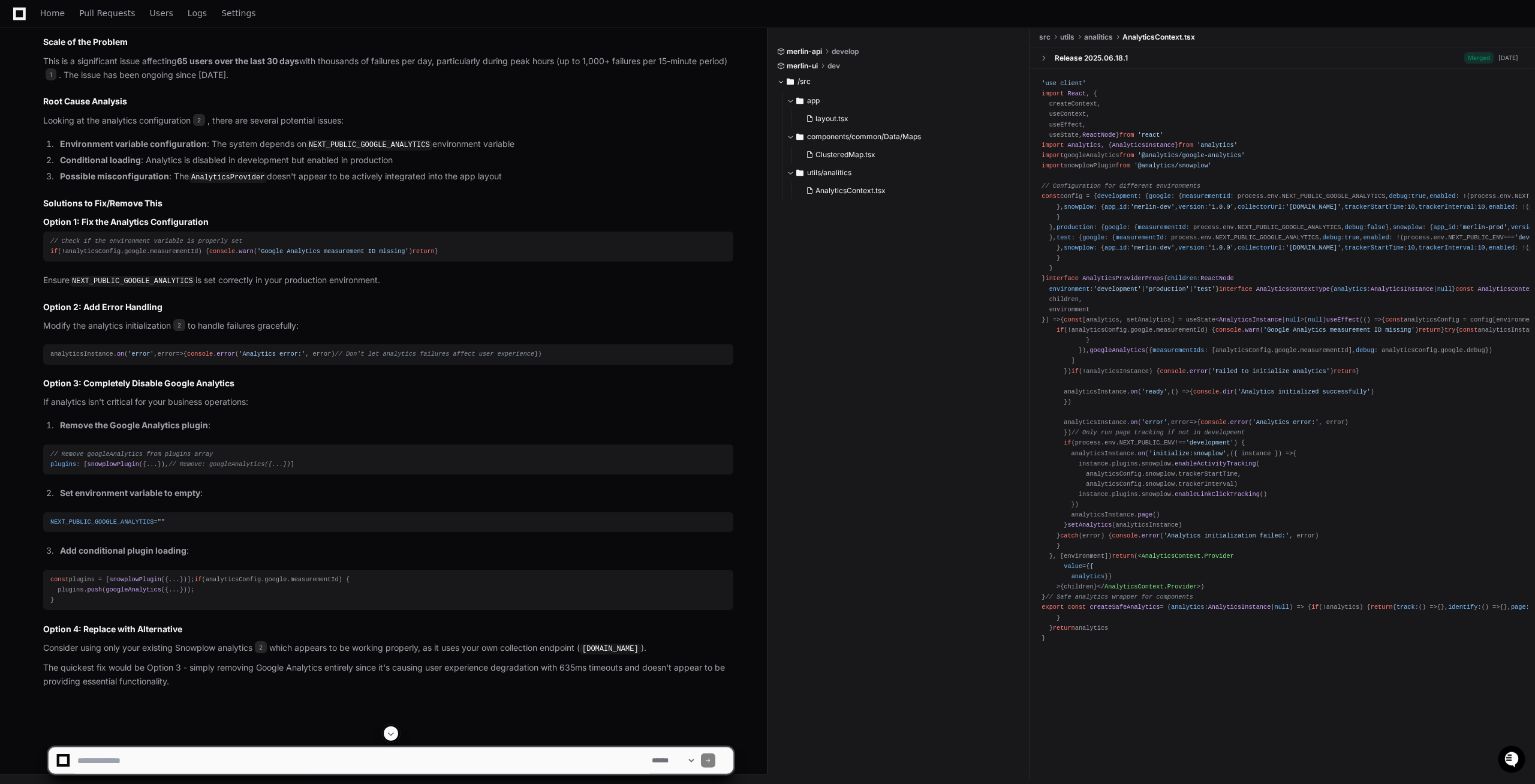
scroll to position [1474, 0]
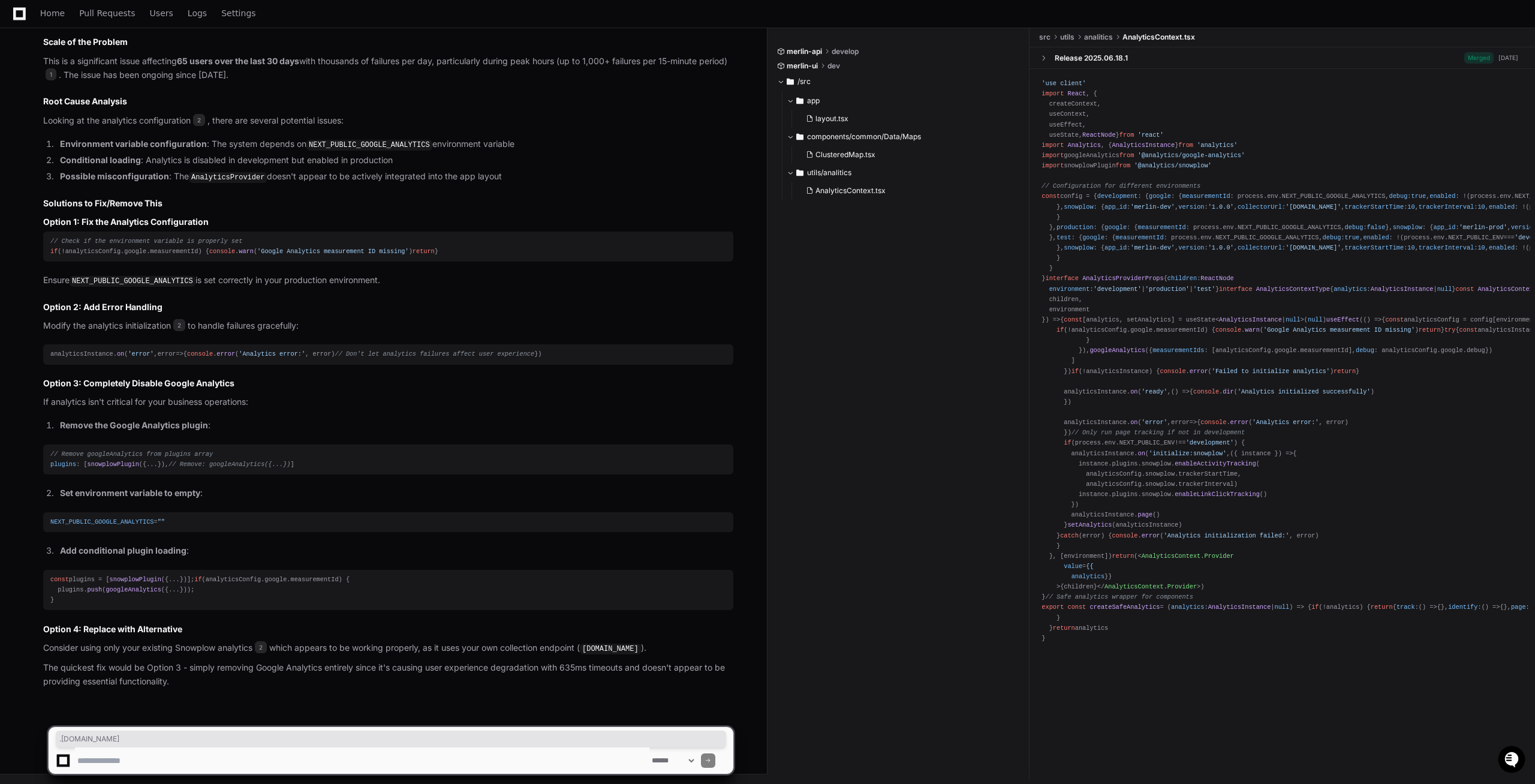
drag, startPoint x: 659, startPoint y: 648, endPoint x: 593, endPoint y: 650, distance: 66.0
click at [593, 650] on code "[DOMAIN_NAME]" at bounding box center [610, 648] width 61 height 11
copy code "[DOMAIN_NAME]"
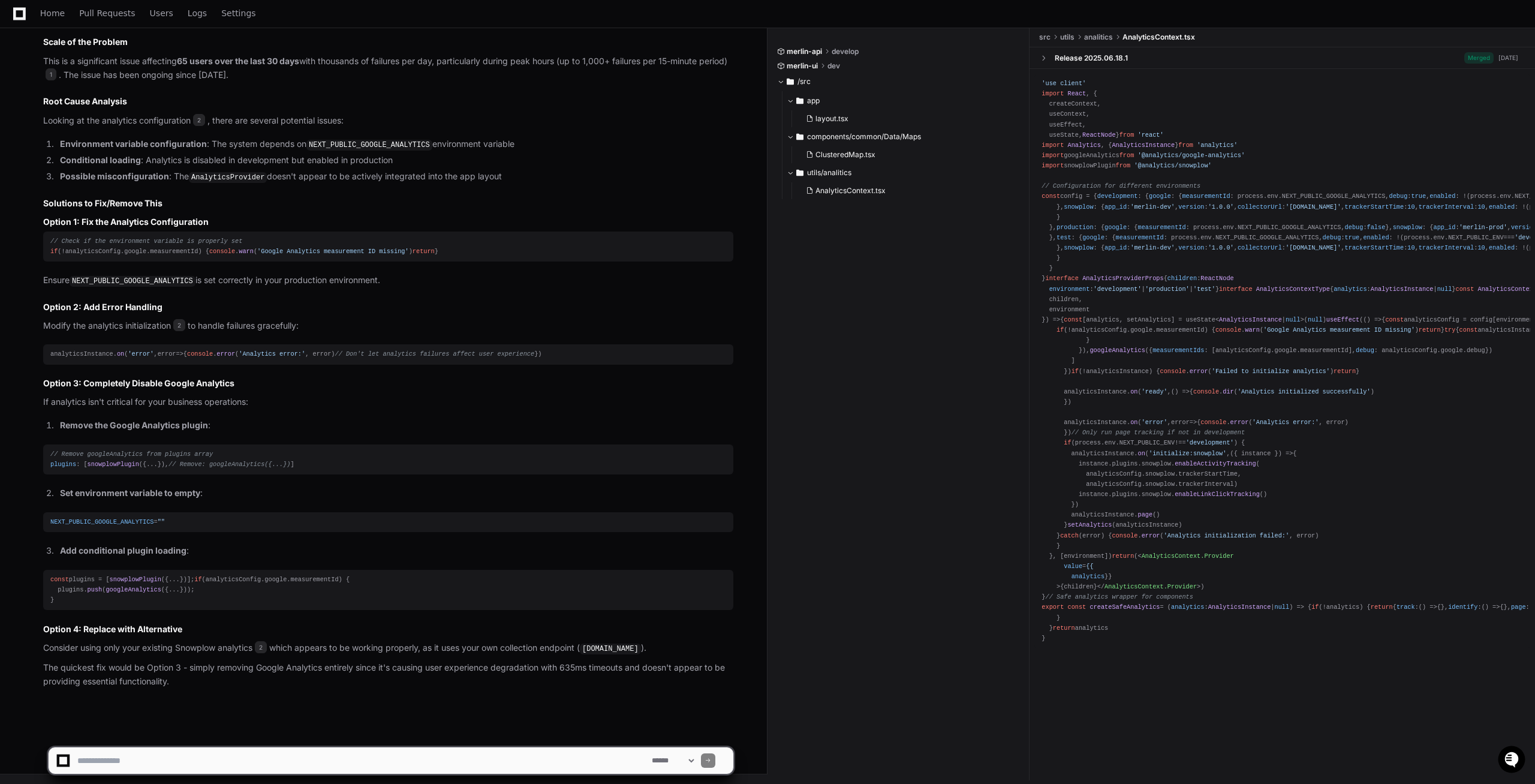
click at [1110, 610] on span "createSafeAnalytics" at bounding box center [1125, 606] width 70 height 7
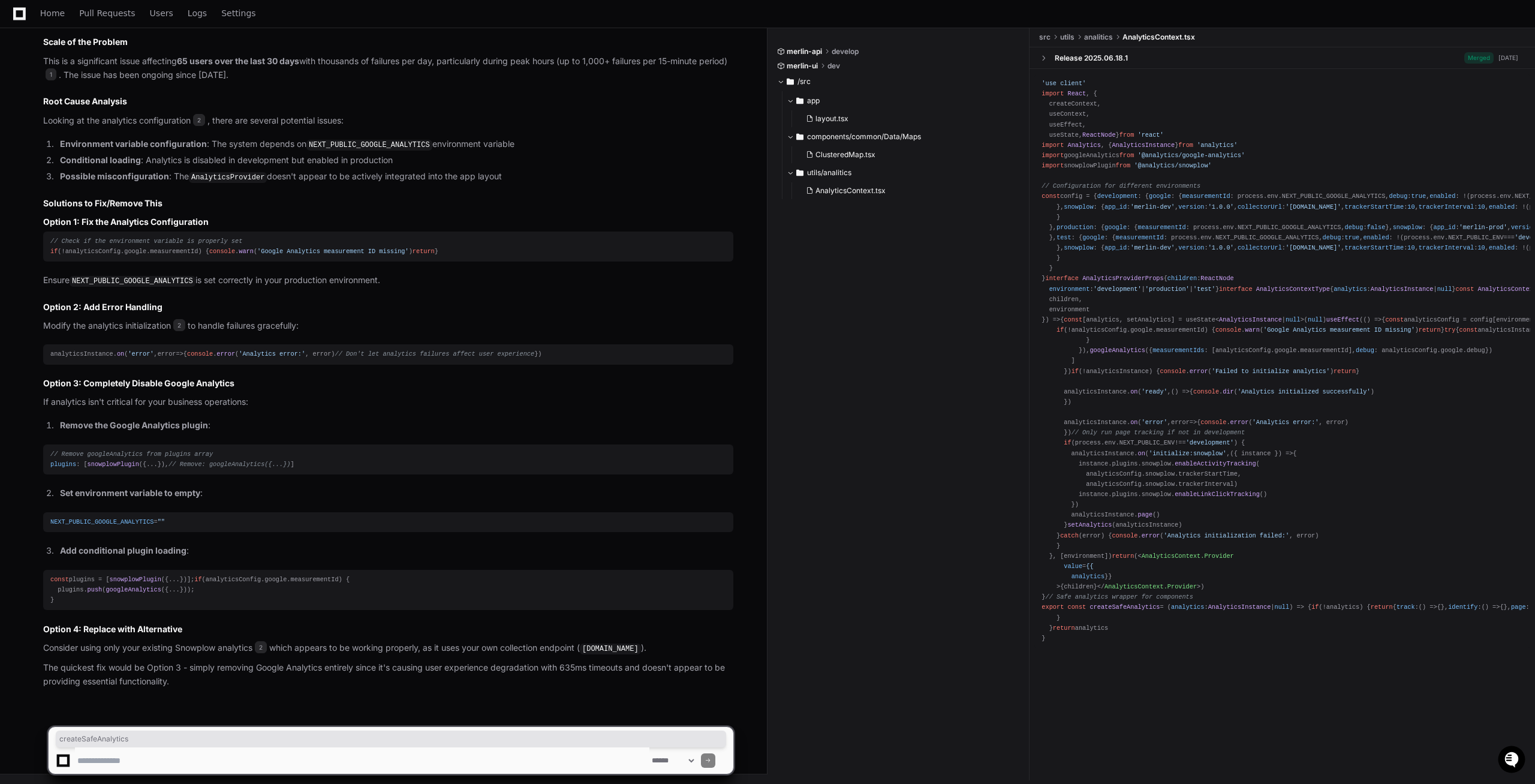
click at [1183, 610] on span "analytics" at bounding box center [1188, 606] width 33 height 7
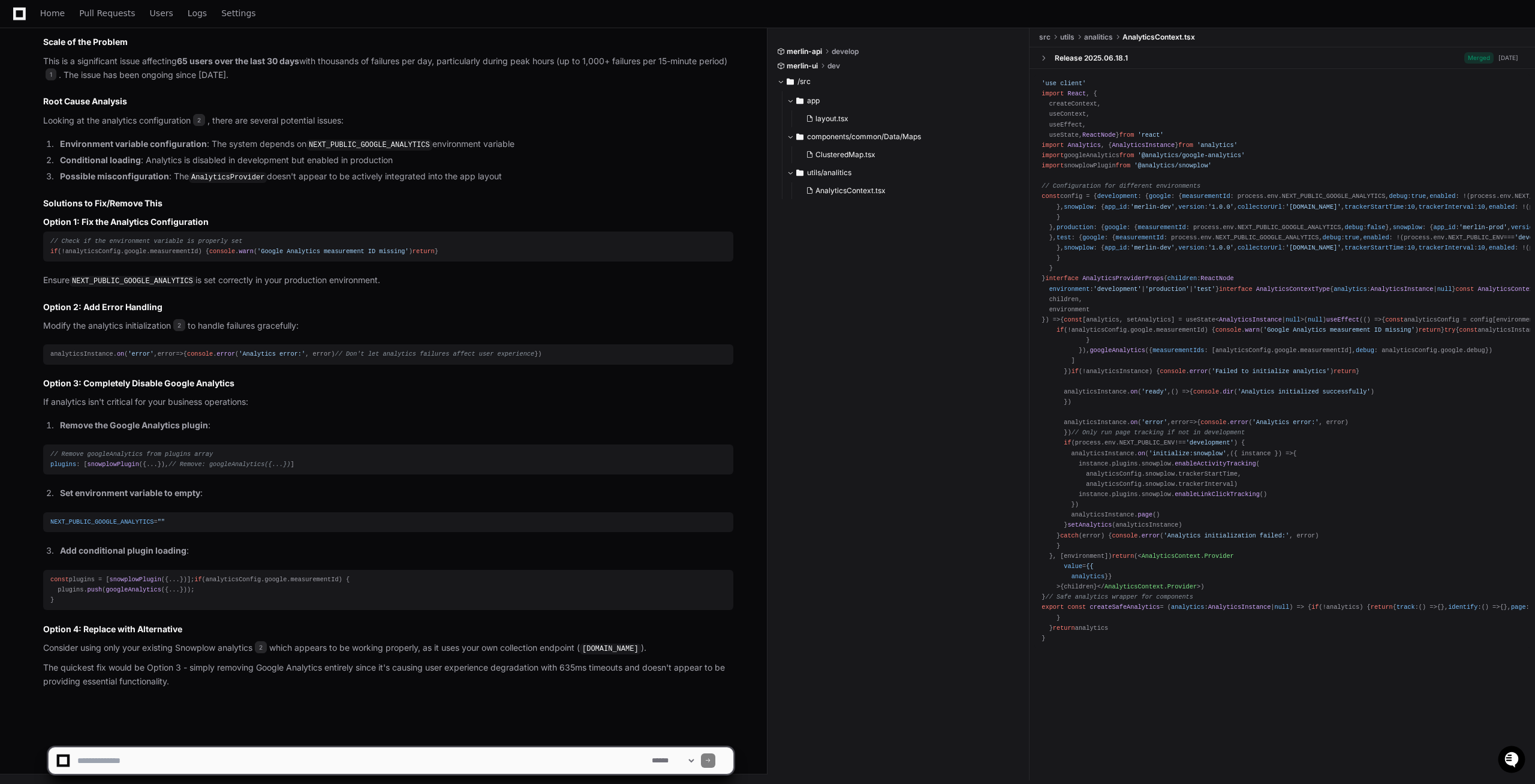
scroll to position [715, 0]
click at [178, 762] on textarea at bounding box center [362, 760] width 575 height 26
type textarea "*"
click at [311, 760] on textarea at bounding box center [362, 760] width 575 height 26
type textarea "**********"
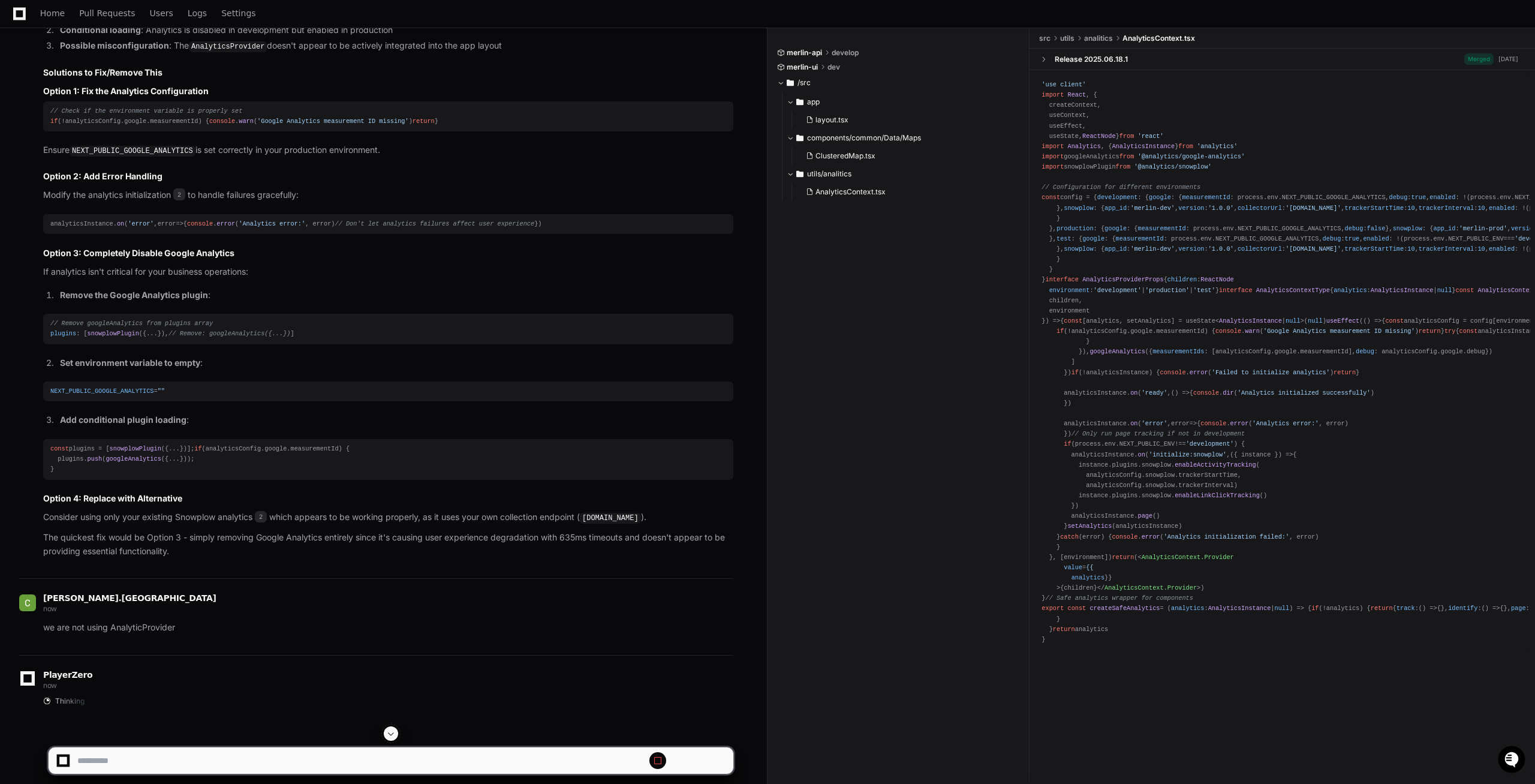
scroll to position [1501, 0]
click at [390, 729] on span at bounding box center [391, 733] width 10 height 10
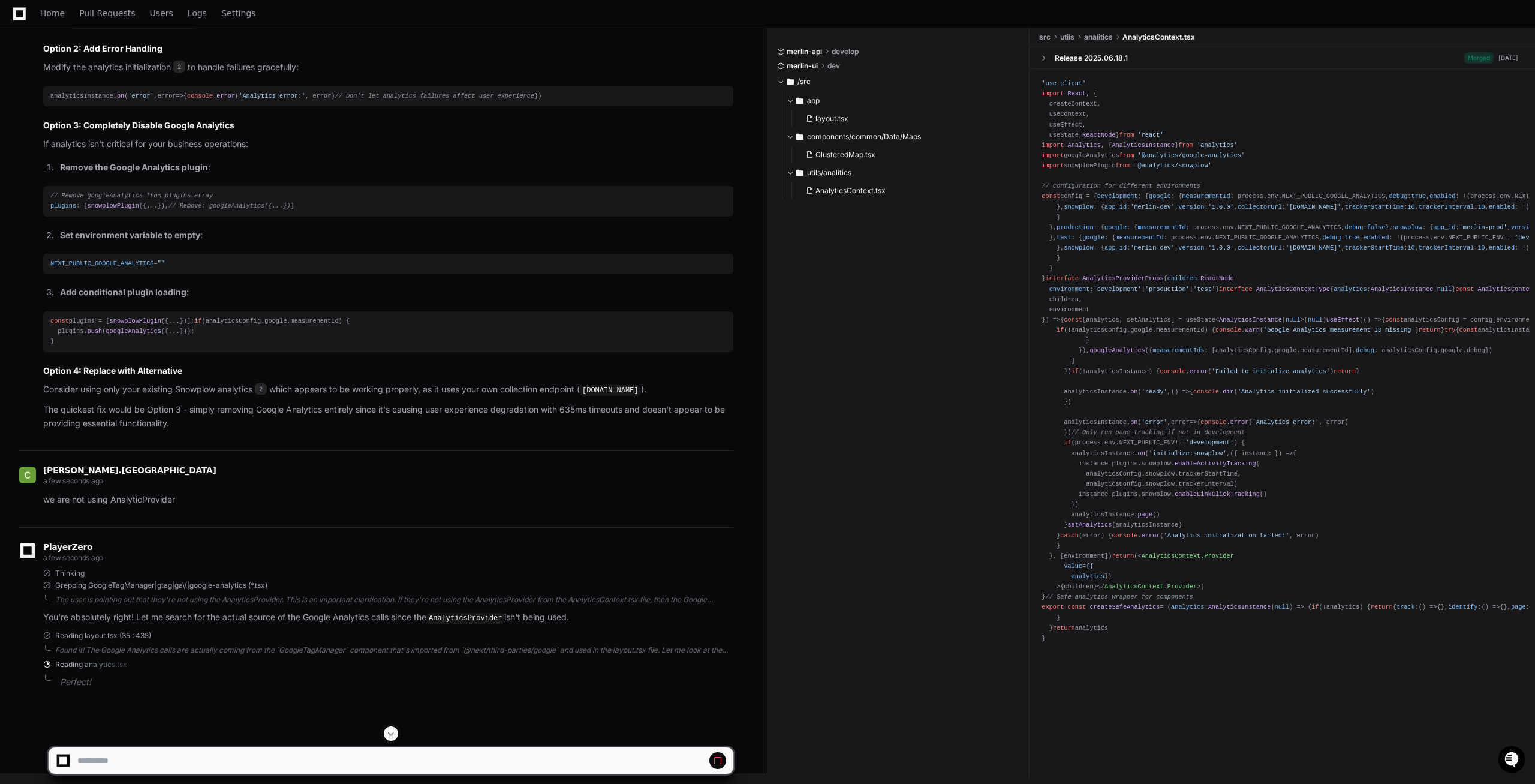
scroll to position [1659, 0]
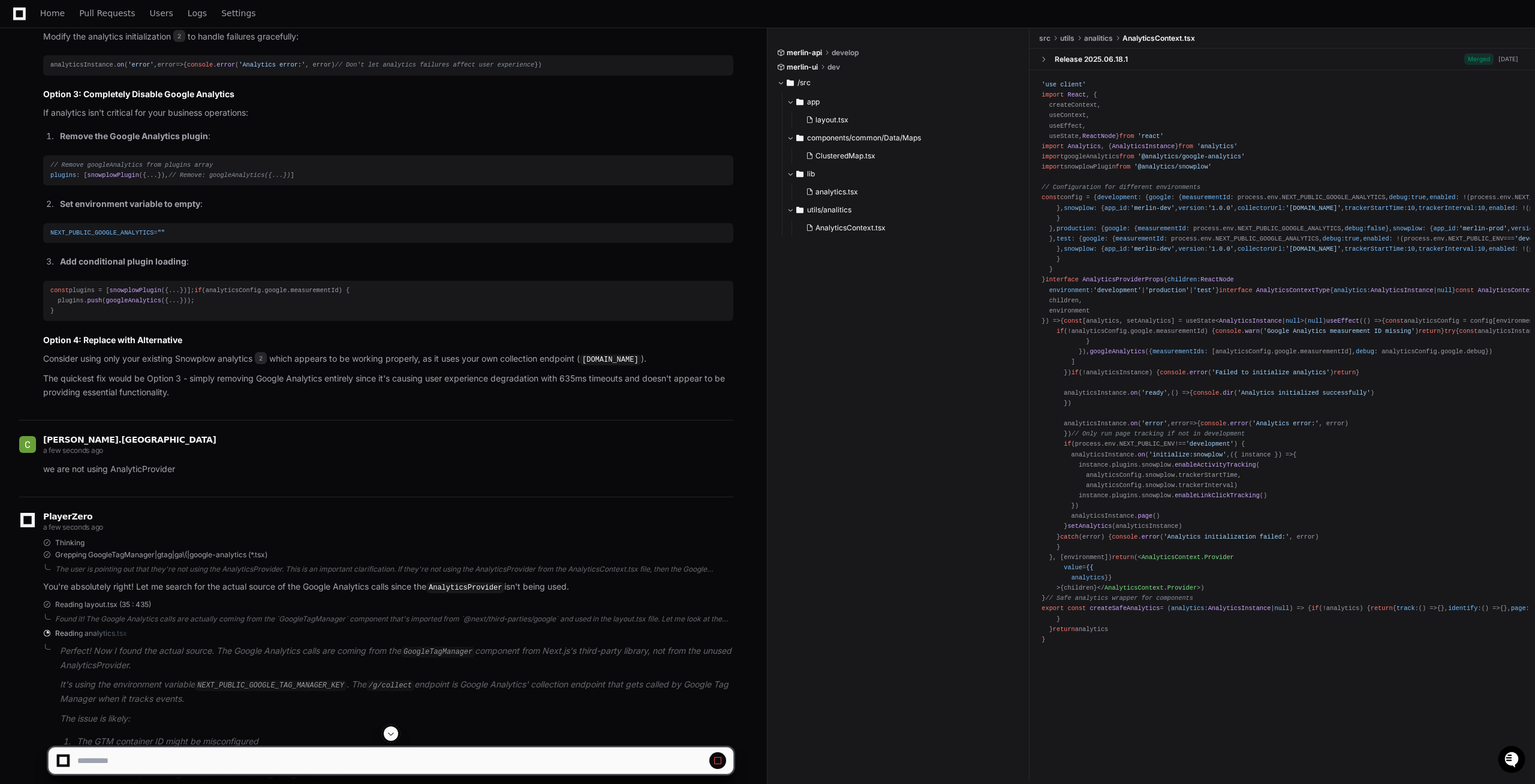
click at [393, 734] on span at bounding box center [391, 733] width 10 height 10
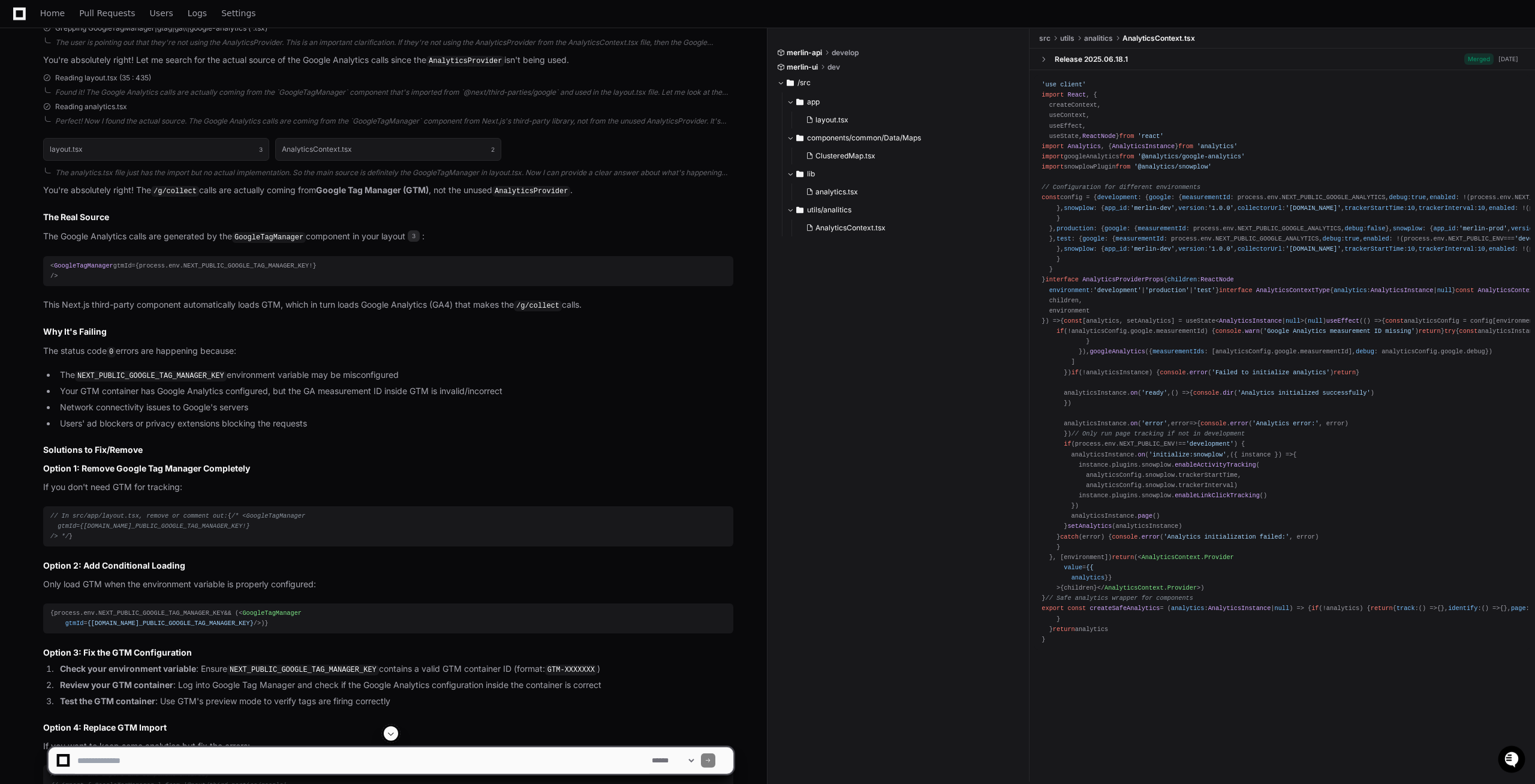
scroll to position [2190, 0]
click at [130, 377] on code "NEXT_PUBLIC_GOOGLE_TAG_MANAGER_KEY" at bounding box center [151, 371] width 151 height 11
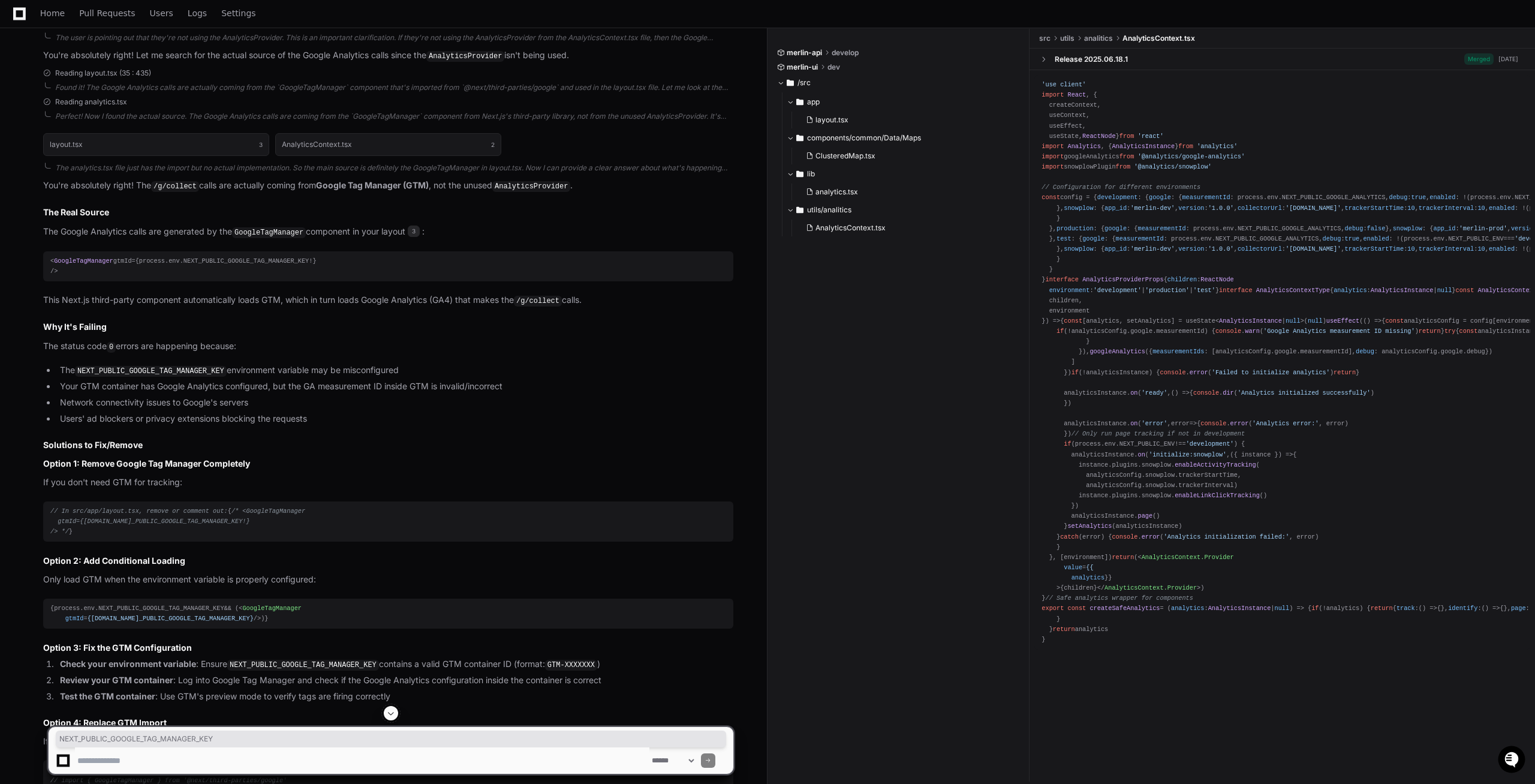
click at [275, 426] on ul "The NEXT_PUBLIC_GOOGLE_TAG_MANAGER_KEY environment variable may be misconfigure…" at bounding box center [388, 395] width 690 height 62
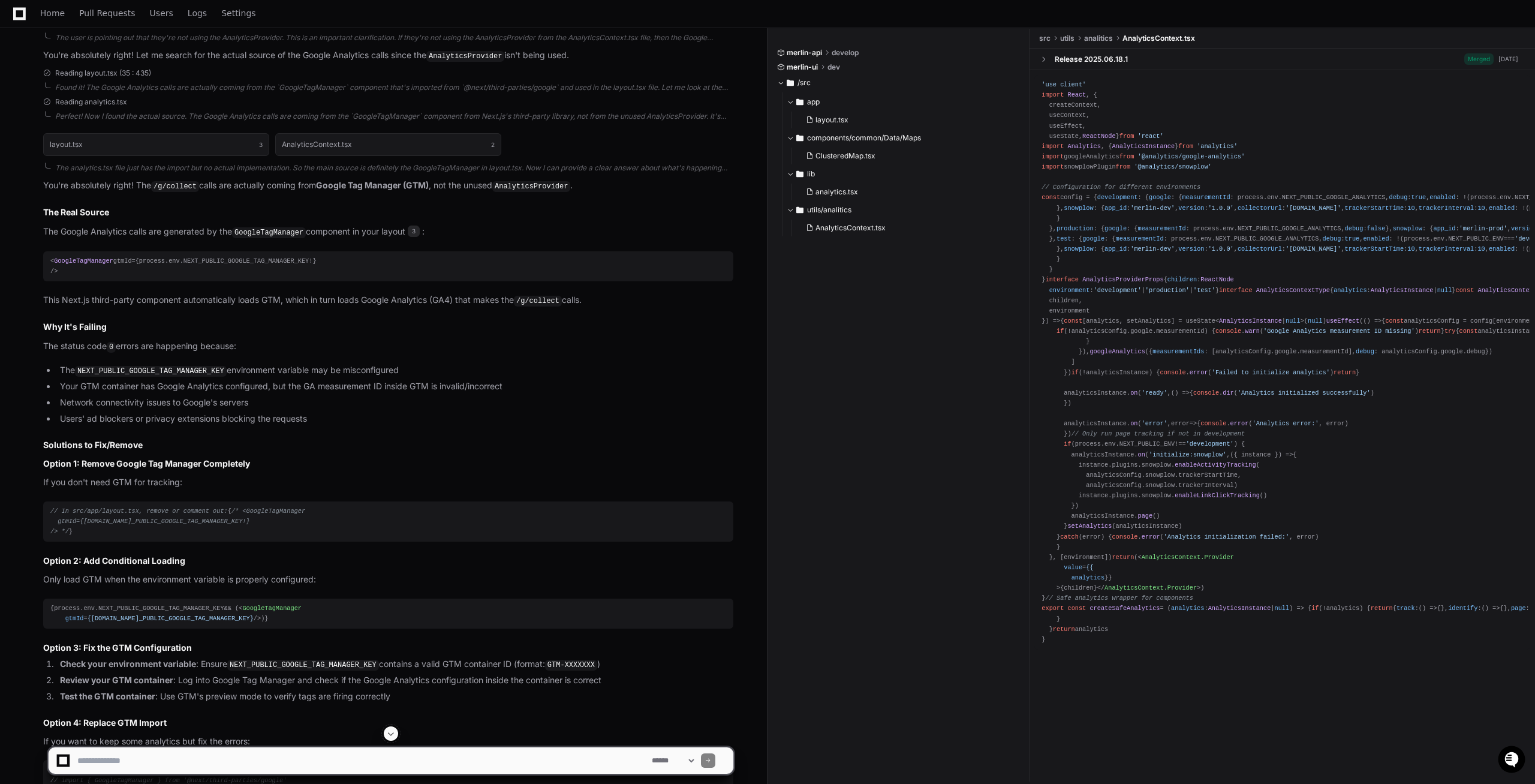
click at [372, 378] on li "The NEXT_PUBLIC_GOOGLE_TAG_MANAGER_KEY environment variable may be misconfigured" at bounding box center [395, 370] width 677 height 15
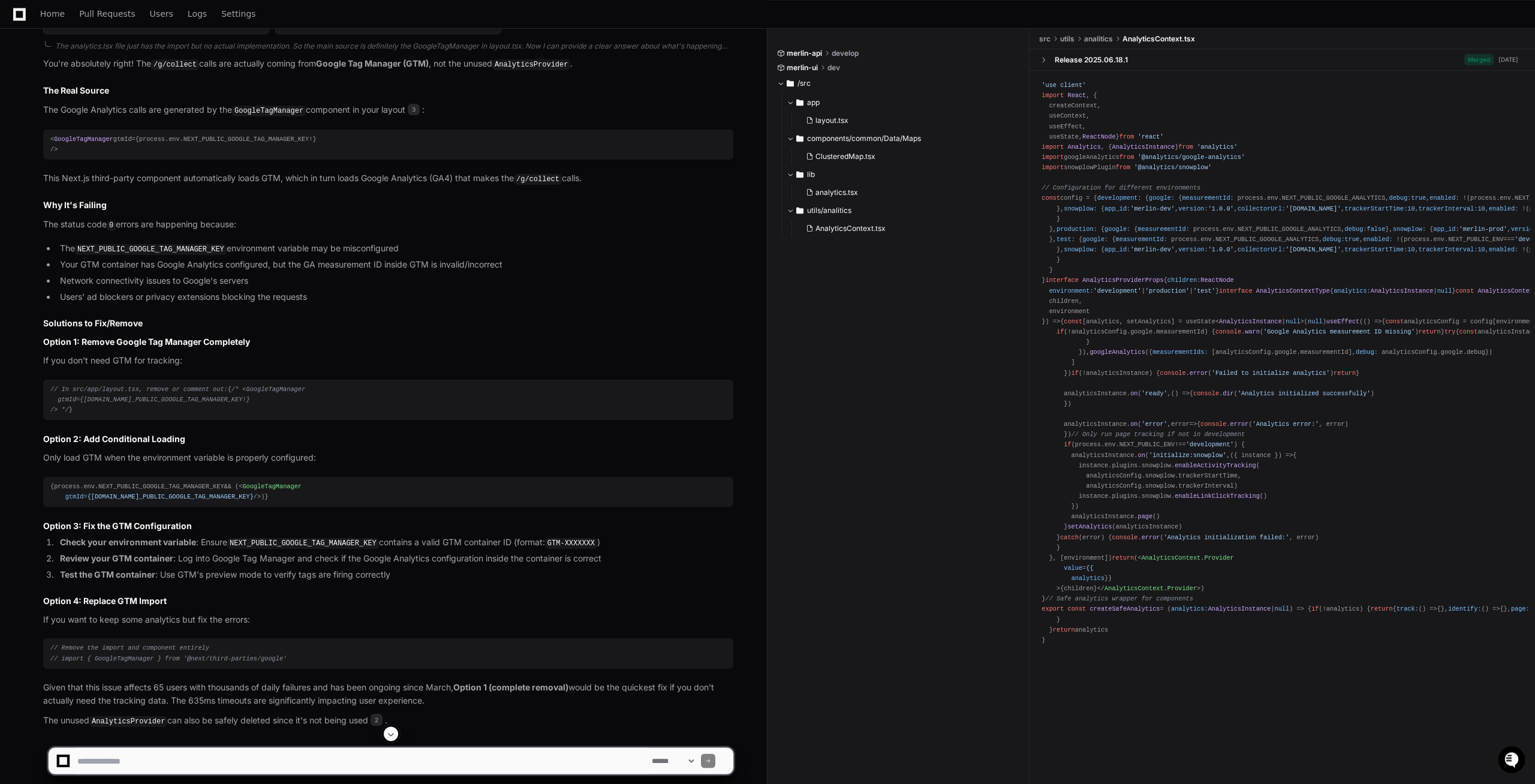
scroll to position [2313, 0]
click at [207, 500] on span "{[DOMAIN_NAME]_PUBLIC_GOOGLE_TAG_MANAGER_KEY}" at bounding box center [171, 496] width 166 height 7
click at [208, 500] on span "{[DOMAIN_NAME]_PUBLIC_GOOGLE_TAG_MANAGER_KEY}" at bounding box center [171, 496] width 166 height 7
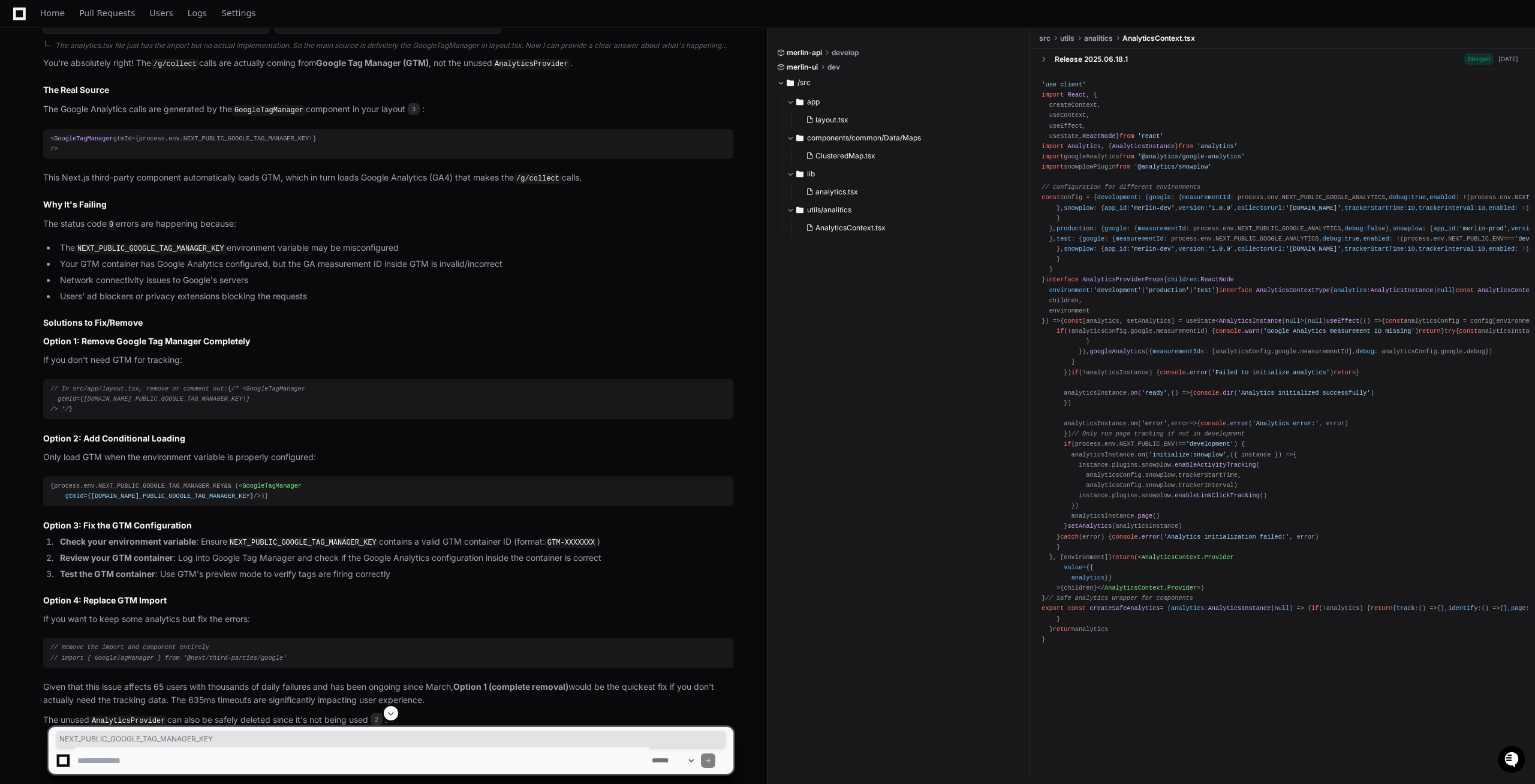
click at [220, 500] on span "{[DOMAIN_NAME]_PUBLIC_GOOGLE_TAG_MANAGER_KEY}" at bounding box center [171, 496] width 166 height 7
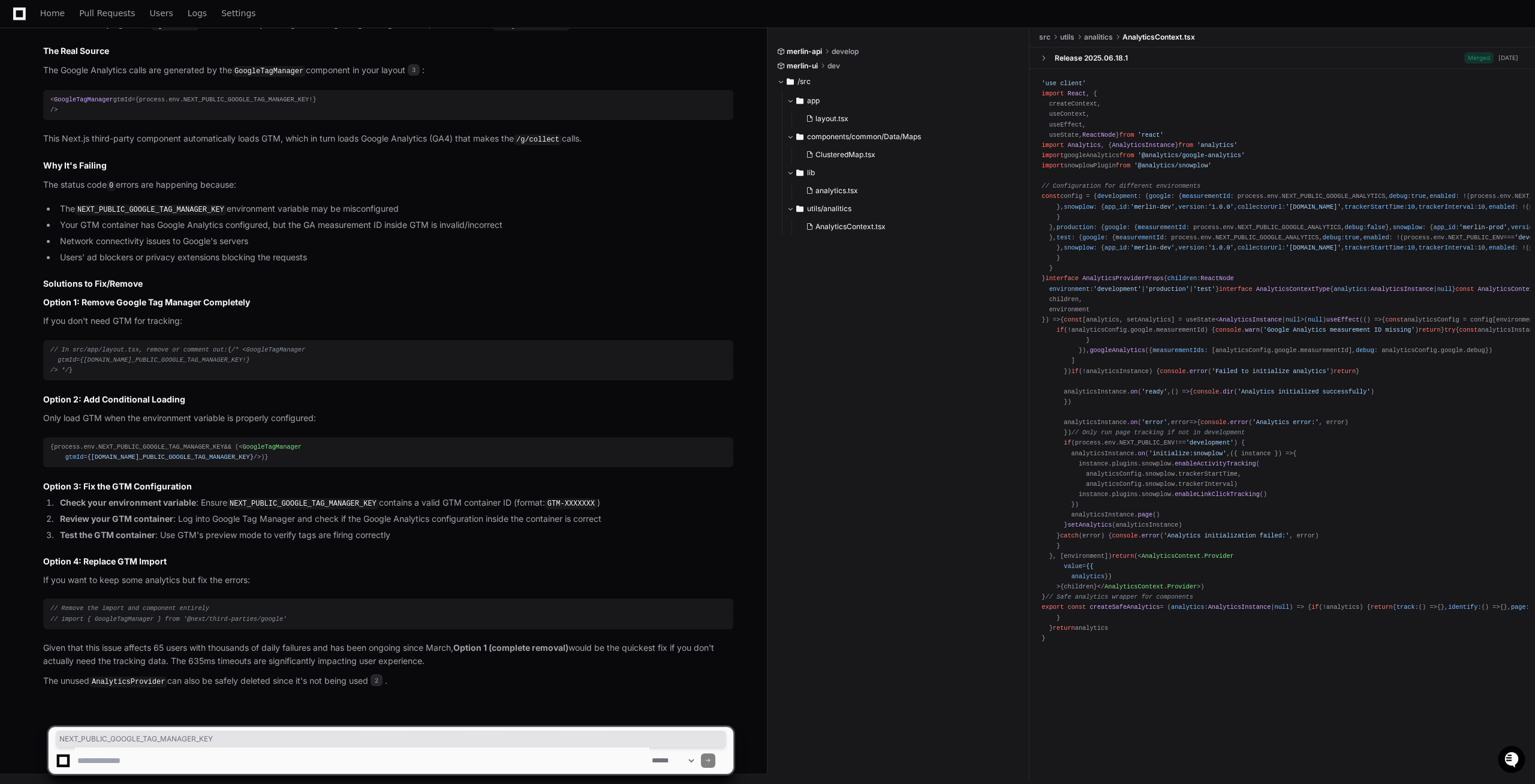
scroll to position [2496, 0]
click at [327, 509] on code "NEXT_PUBLIC_GOOGLE_TAG_MANAGER_KEY" at bounding box center [303, 503] width 151 height 11
click at [297, 509] on code "NEXT_PUBLIC_GOOGLE_TAG_MANAGER_KEY" at bounding box center [303, 503] width 151 height 11
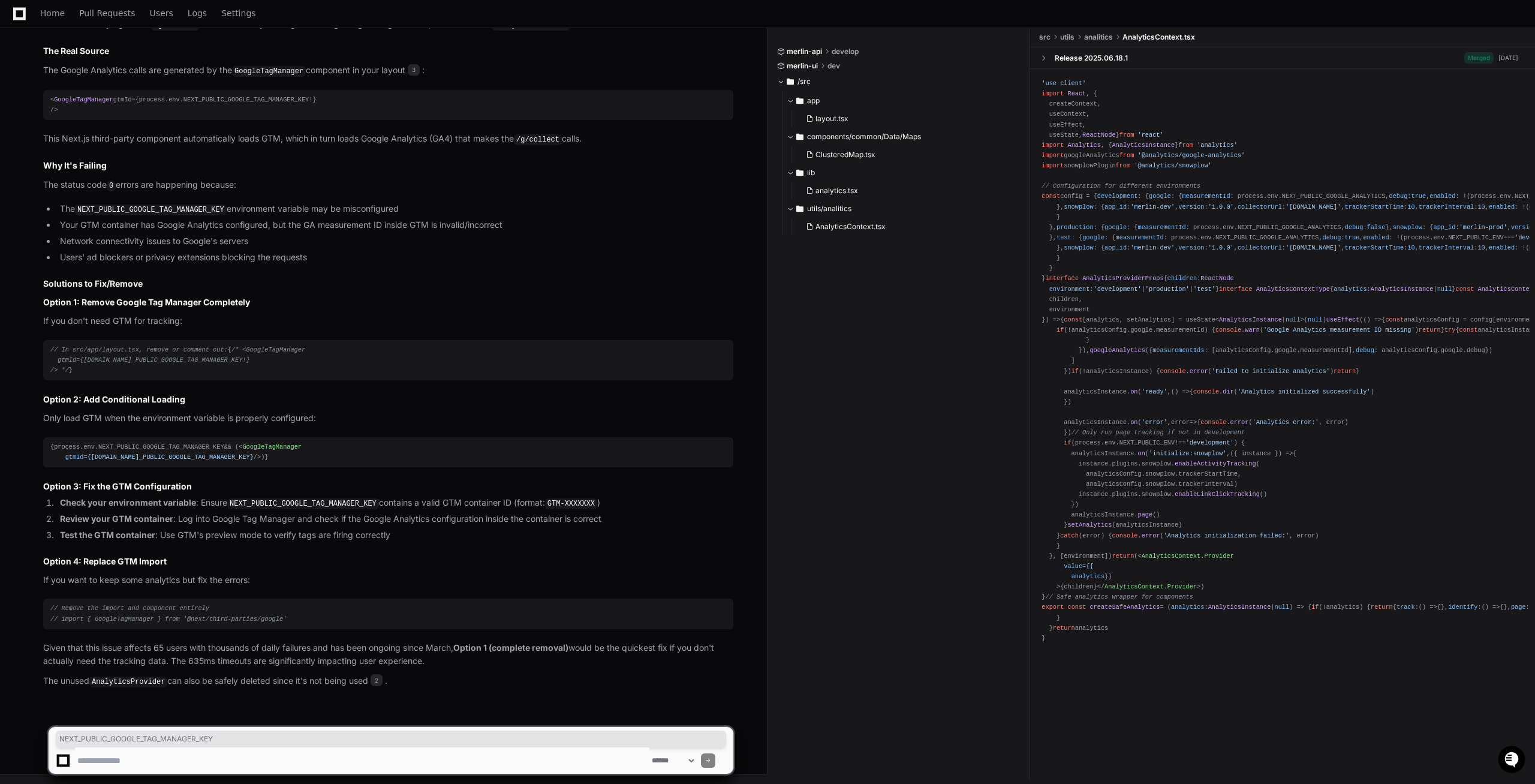
copy li "NEXT_PUBLIC_GOOGLE_TAG_MANAGER_KEY"
